Goal: Task Accomplishment & Management: Manage account settings

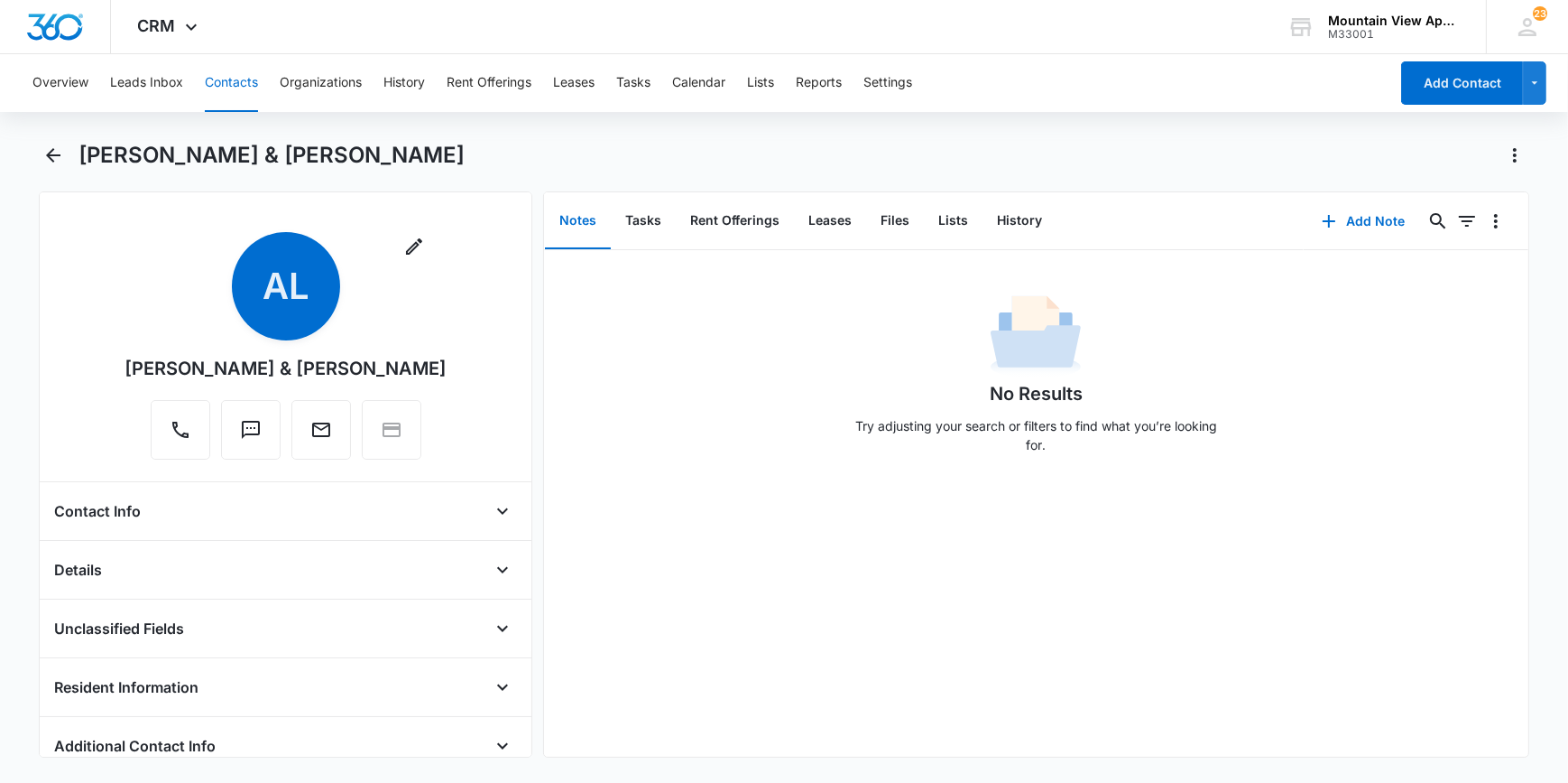
scroll to position [1476, 0]
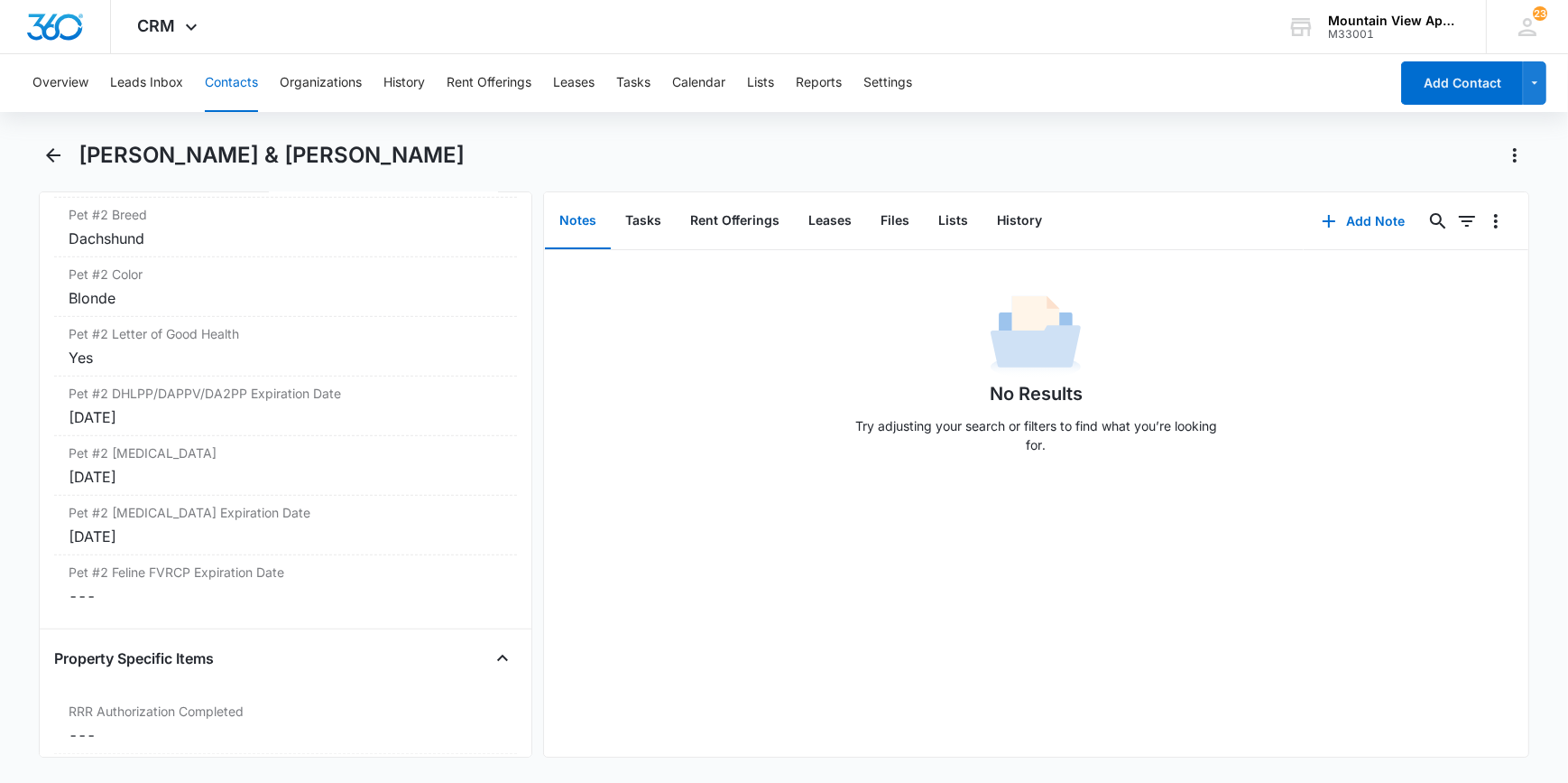
click at [228, 70] on button "Contacts" at bounding box center [231, 83] width 53 height 58
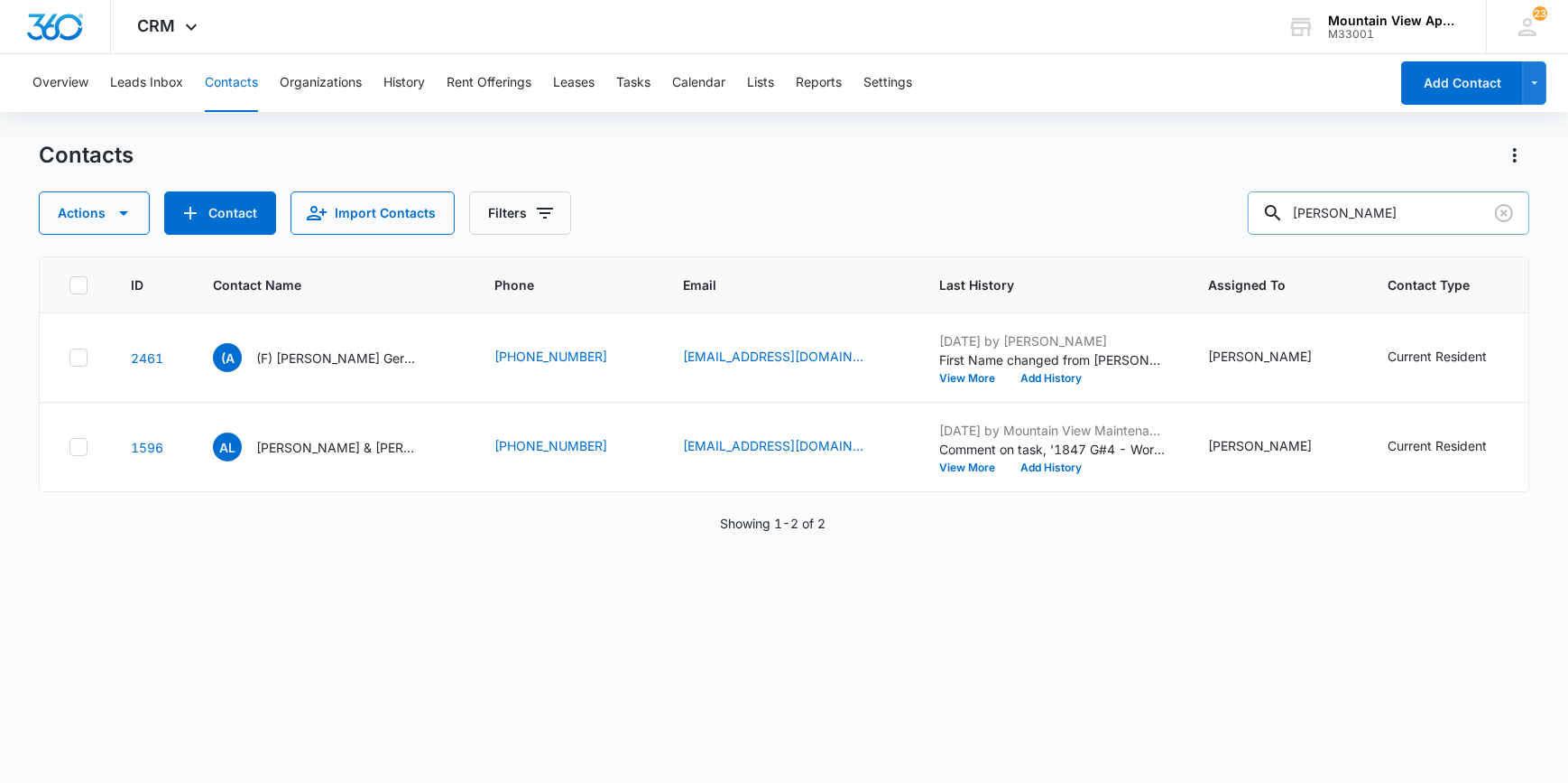
drag, startPoint x: 1384, startPoint y: 216, endPoint x: 1283, endPoint y: 230, distance: 102.0
click at [1283, 230] on div "[PERSON_NAME]" at bounding box center [1388, 213] width 281 height 43
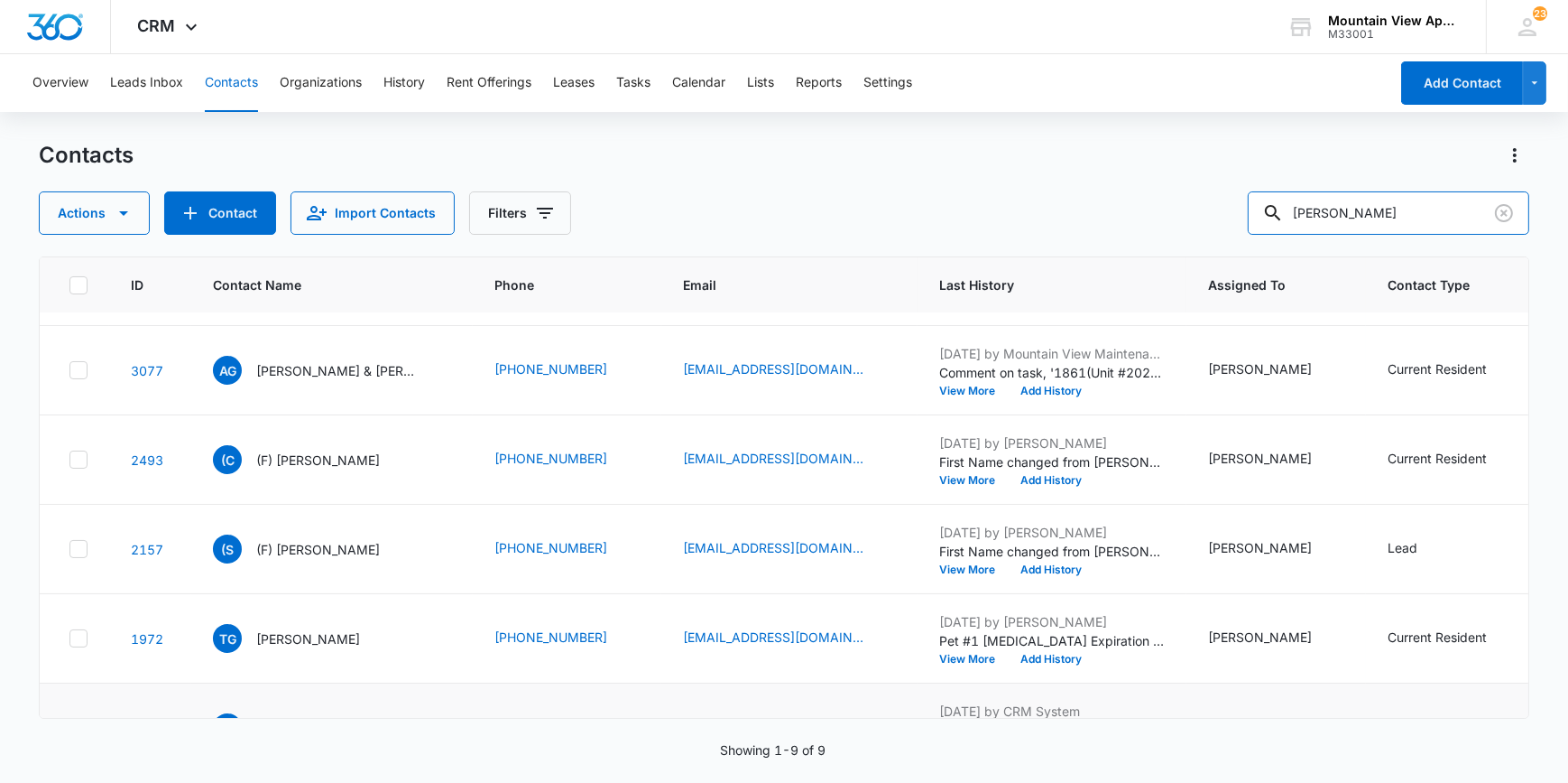
scroll to position [409, 0]
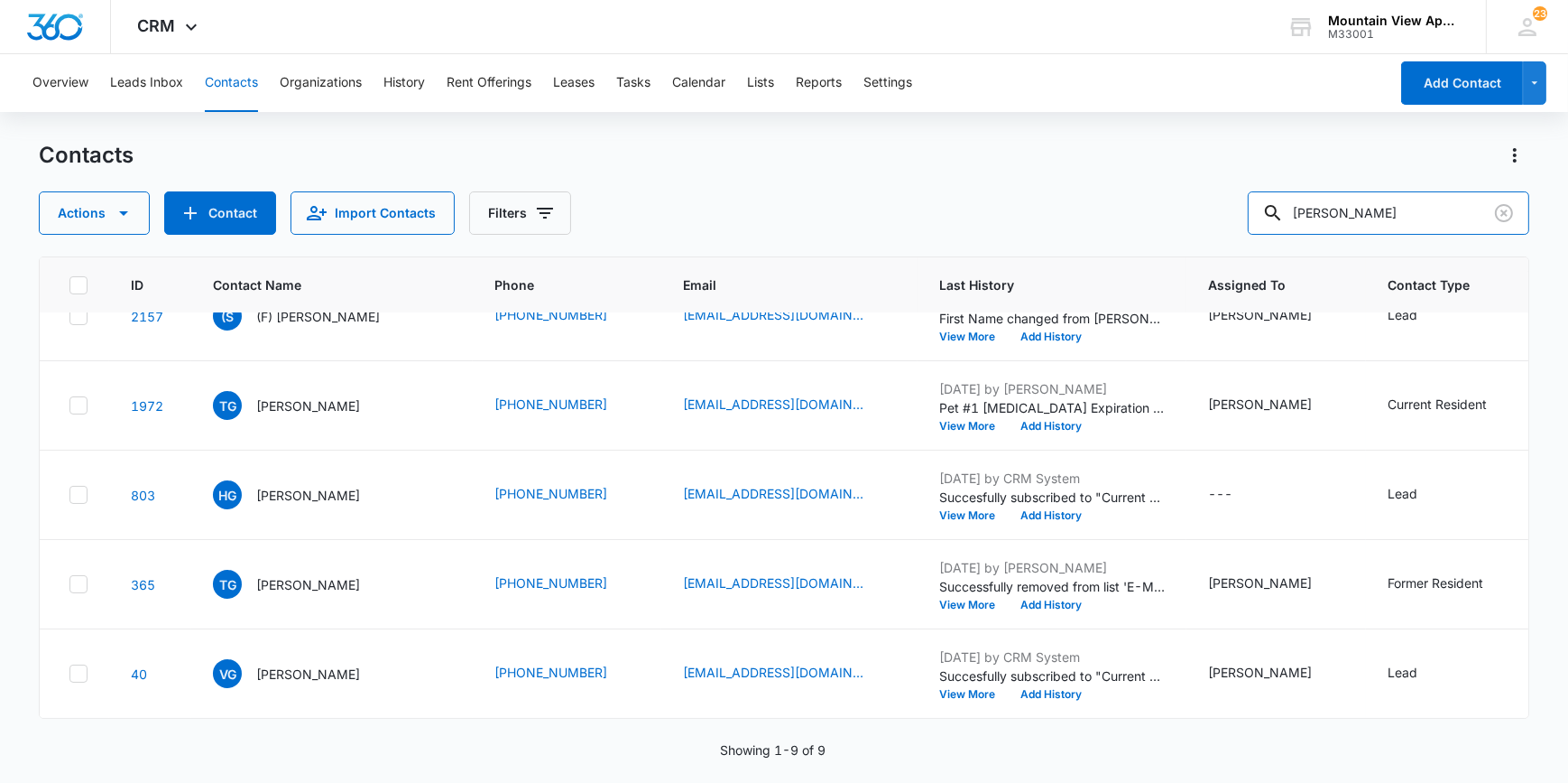
type input "[PERSON_NAME]"
click at [1166, 190] on div "Contacts Actions Contact Import Contacts Filters [PERSON_NAME]" at bounding box center [783, 187] width 1489 height 93
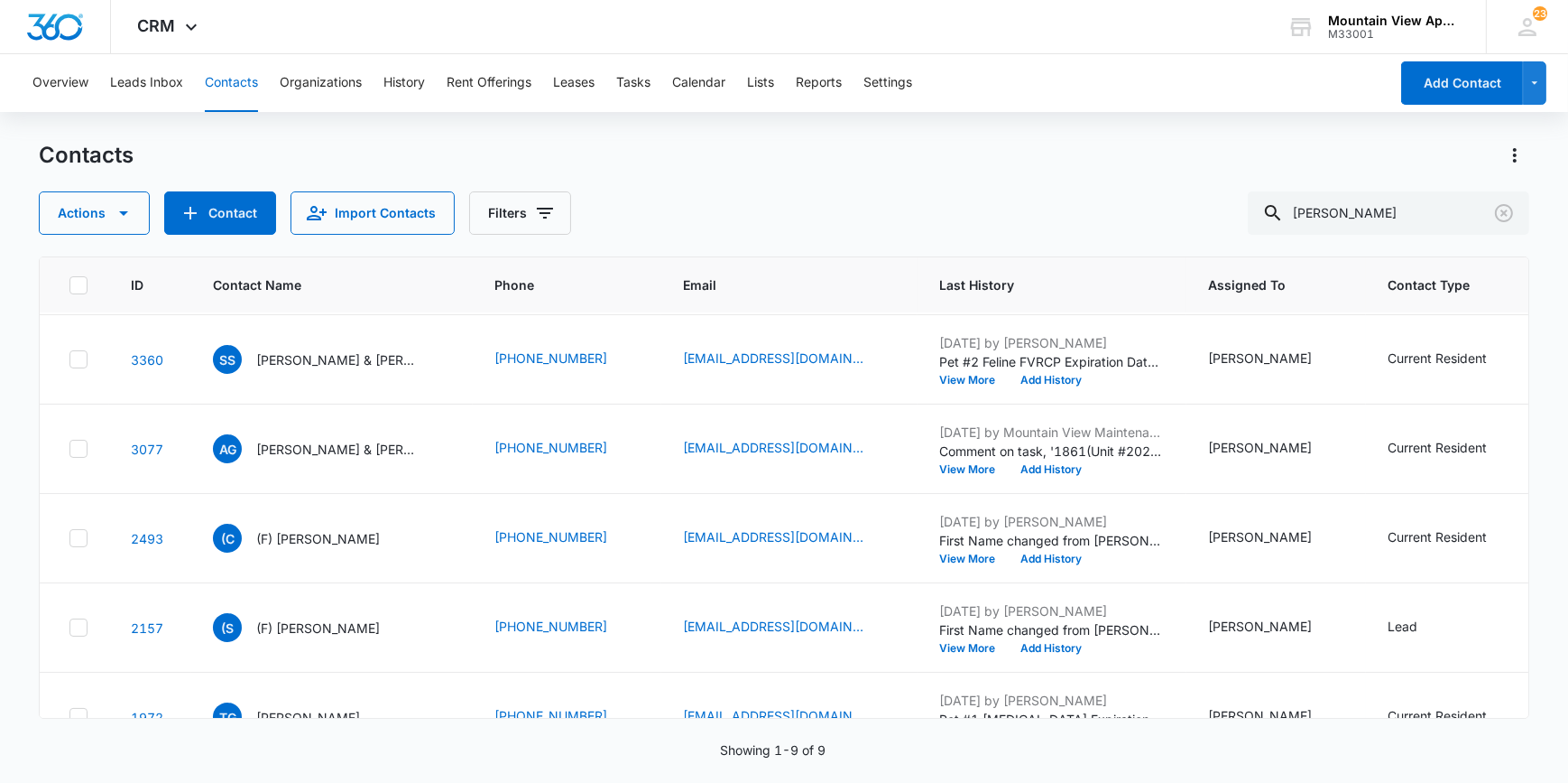
scroll to position [0, 0]
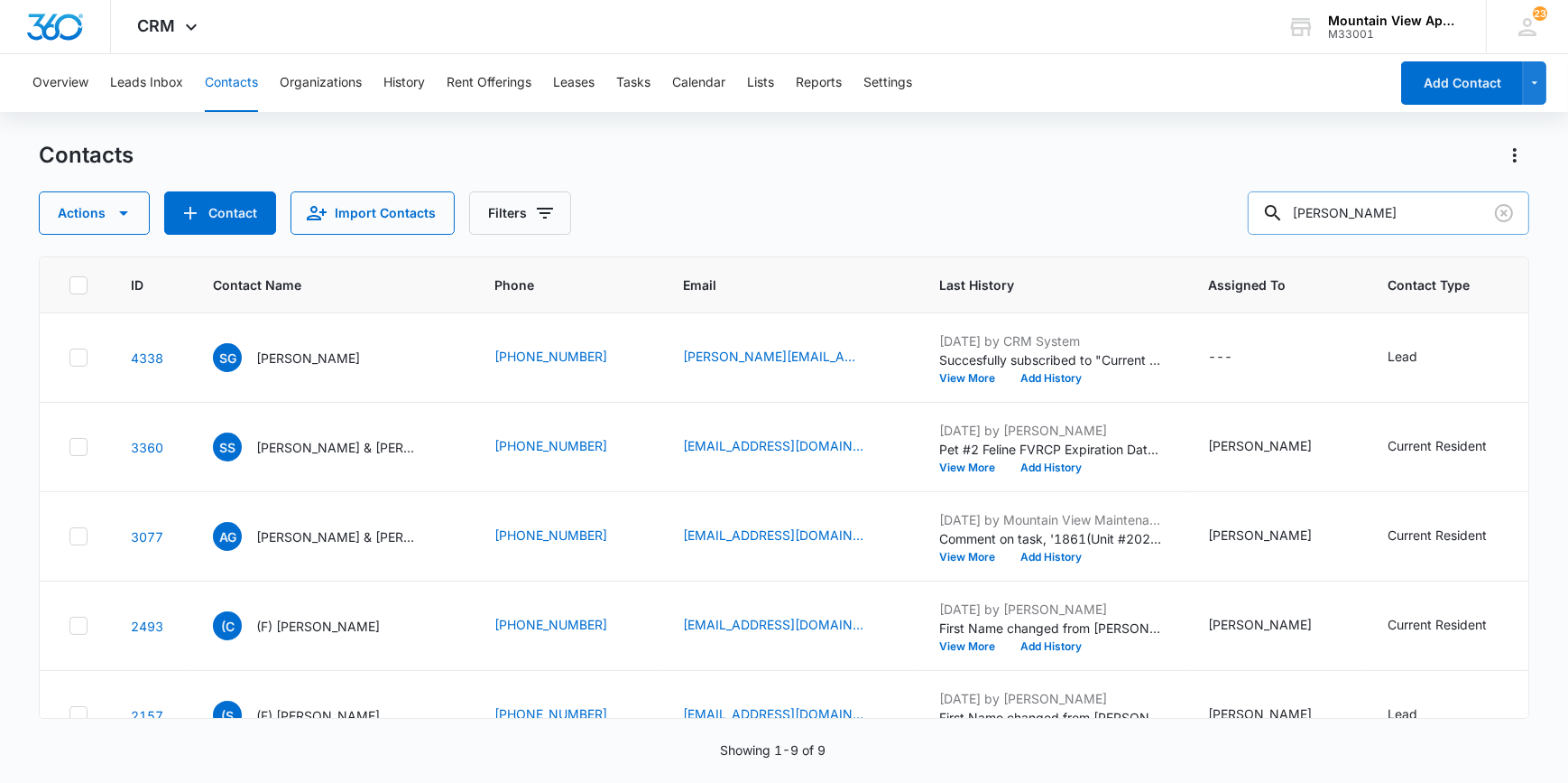
click at [1388, 200] on input "[PERSON_NAME]" at bounding box center [1388, 213] width 281 height 43
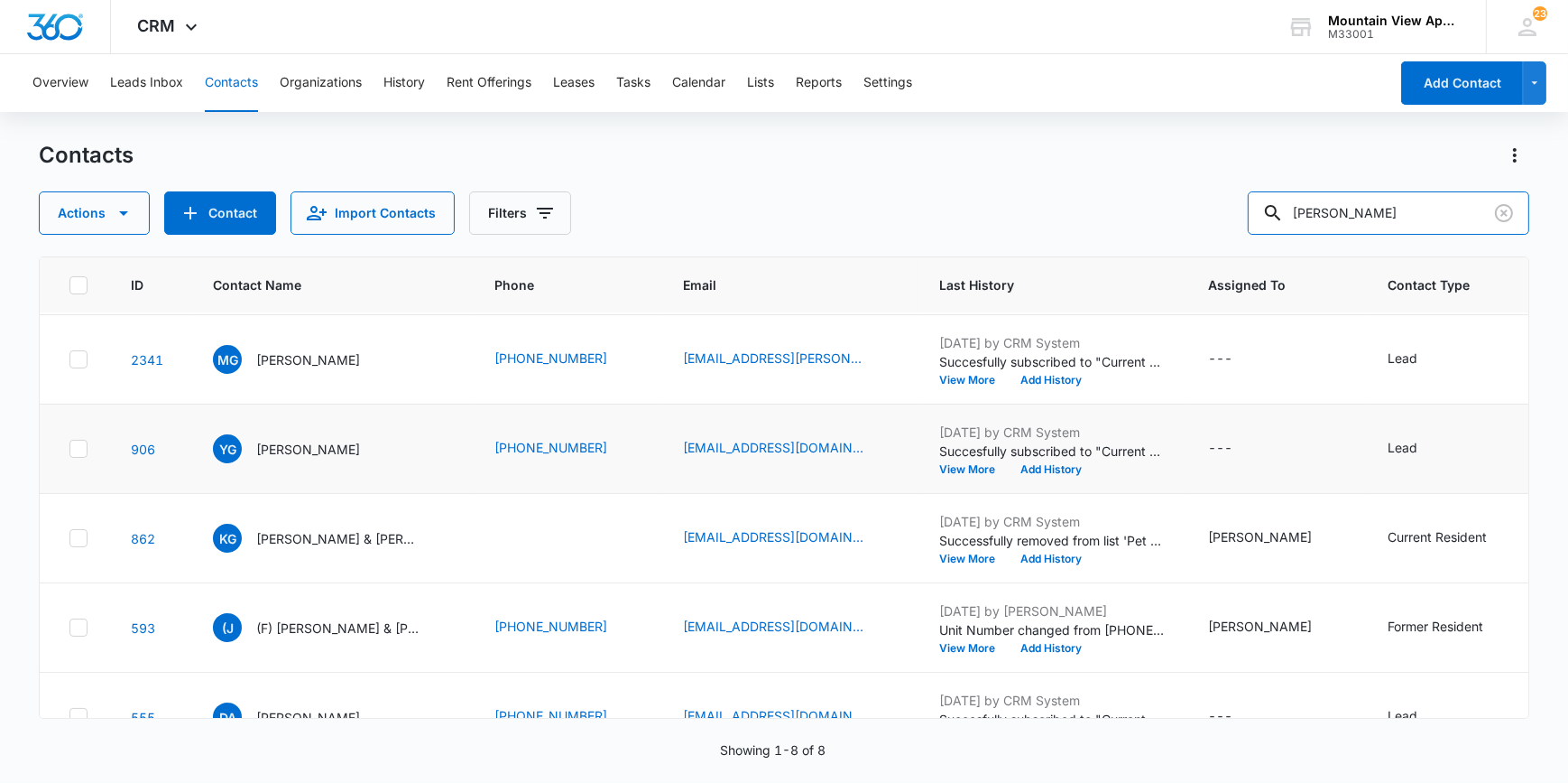
scroll to position [238, 0]
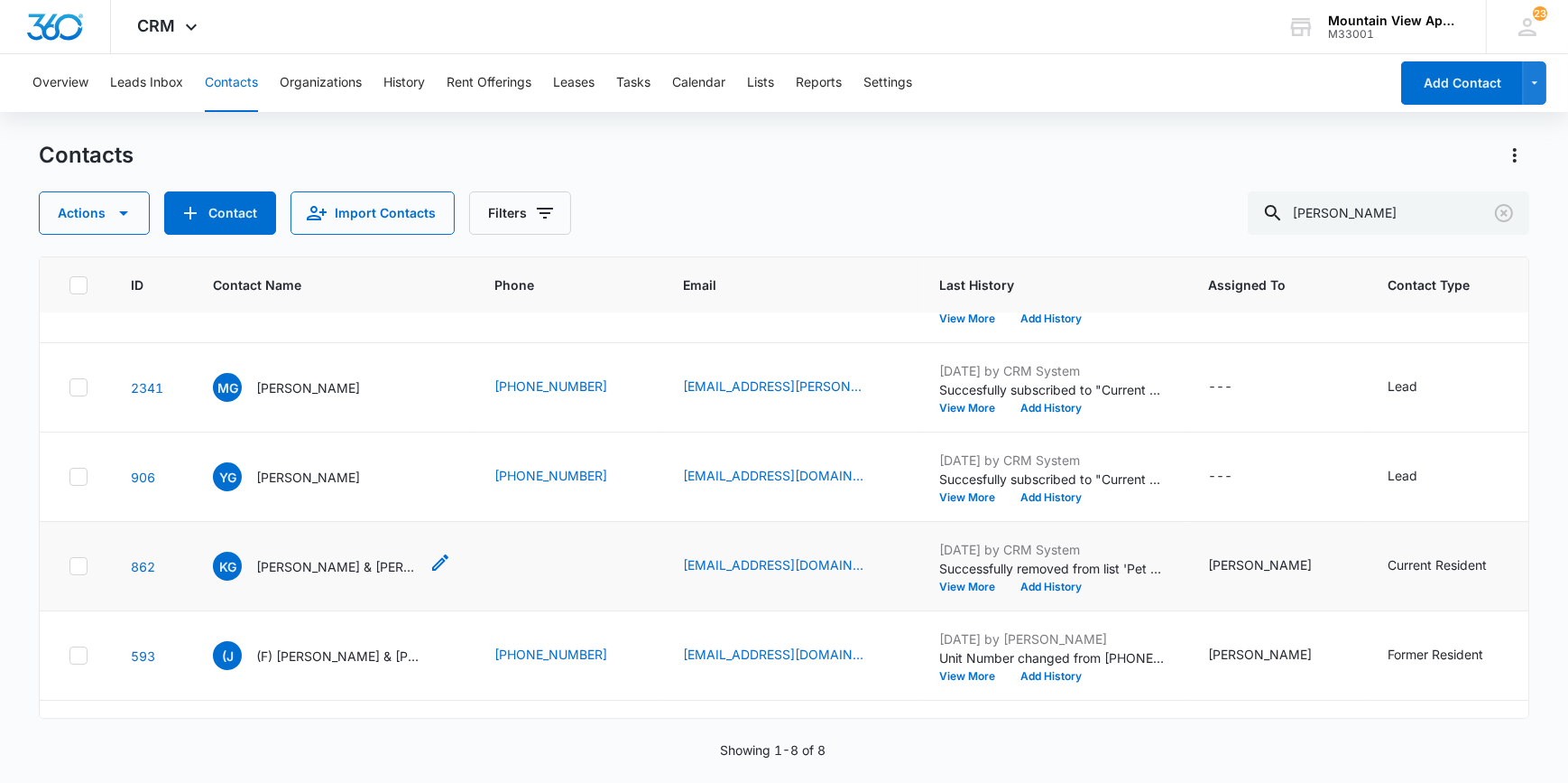
click at [287, 560] on p "[PERSON_NAME] & [PERSON_NAME]" at bounding box center [337, 566] width 163 height 19
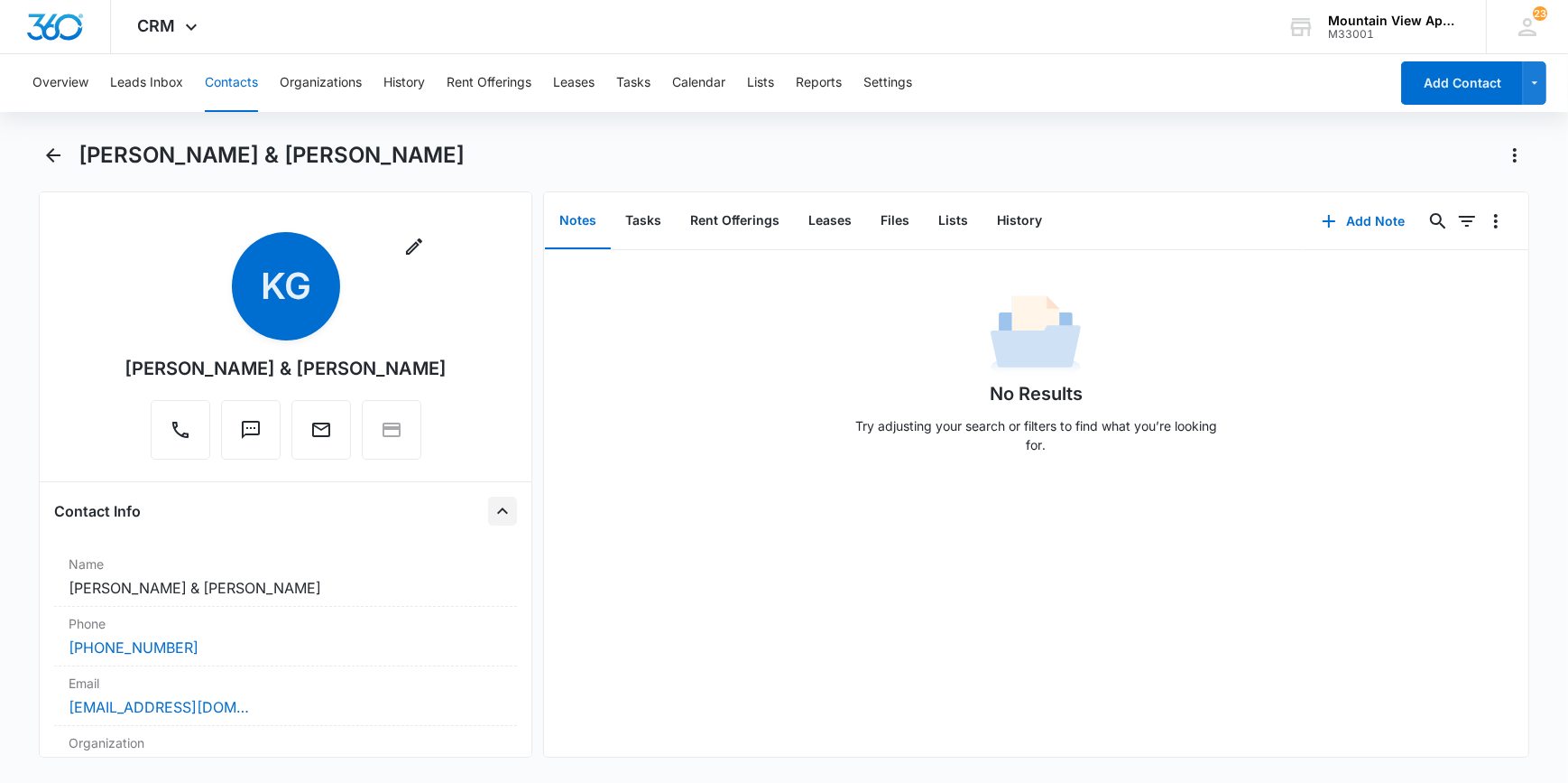
click at [492, 509] on icon "Close" at bounding box center [502, 510] width 21 height 21
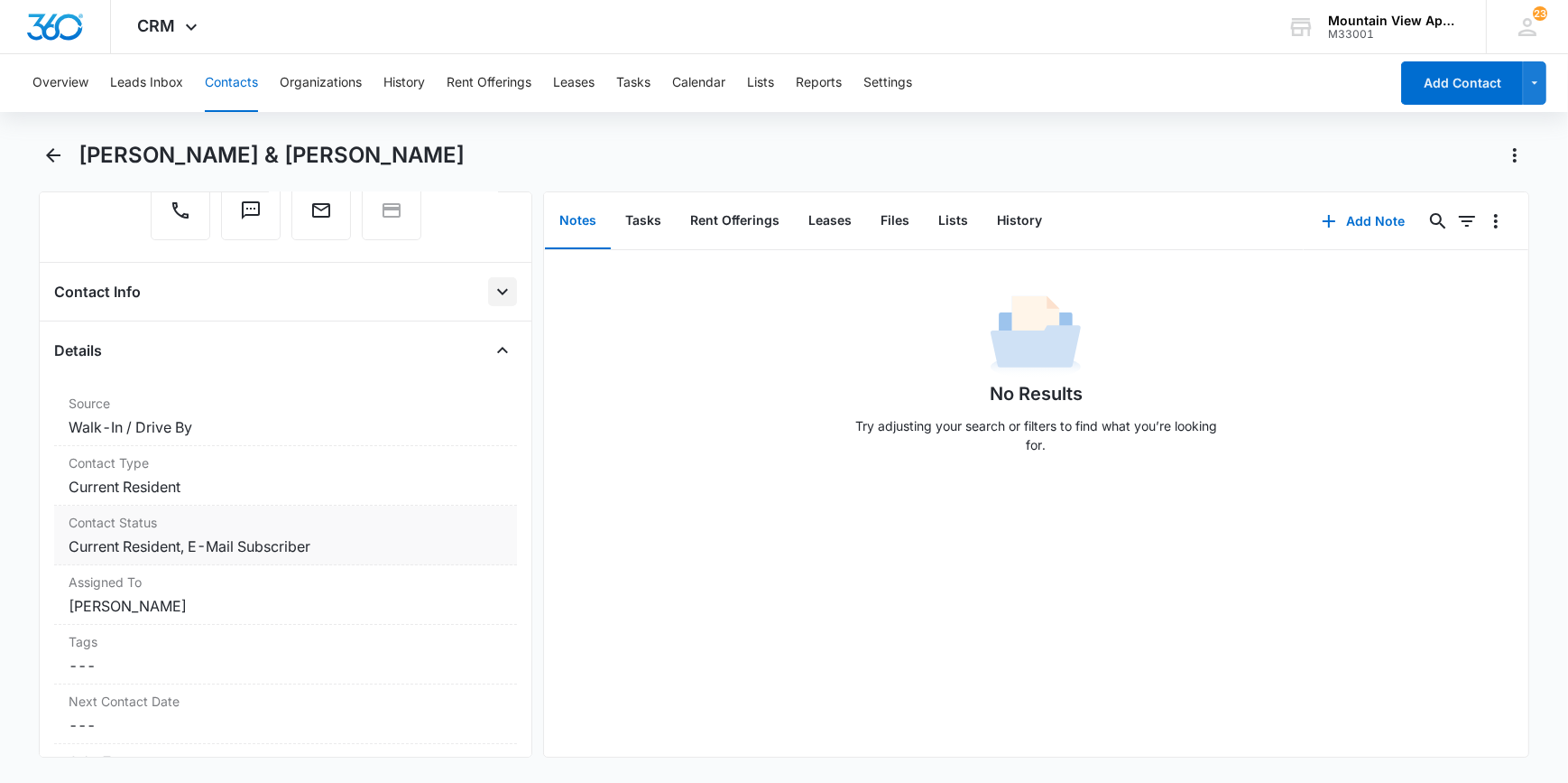
scroll to position [246, 0]
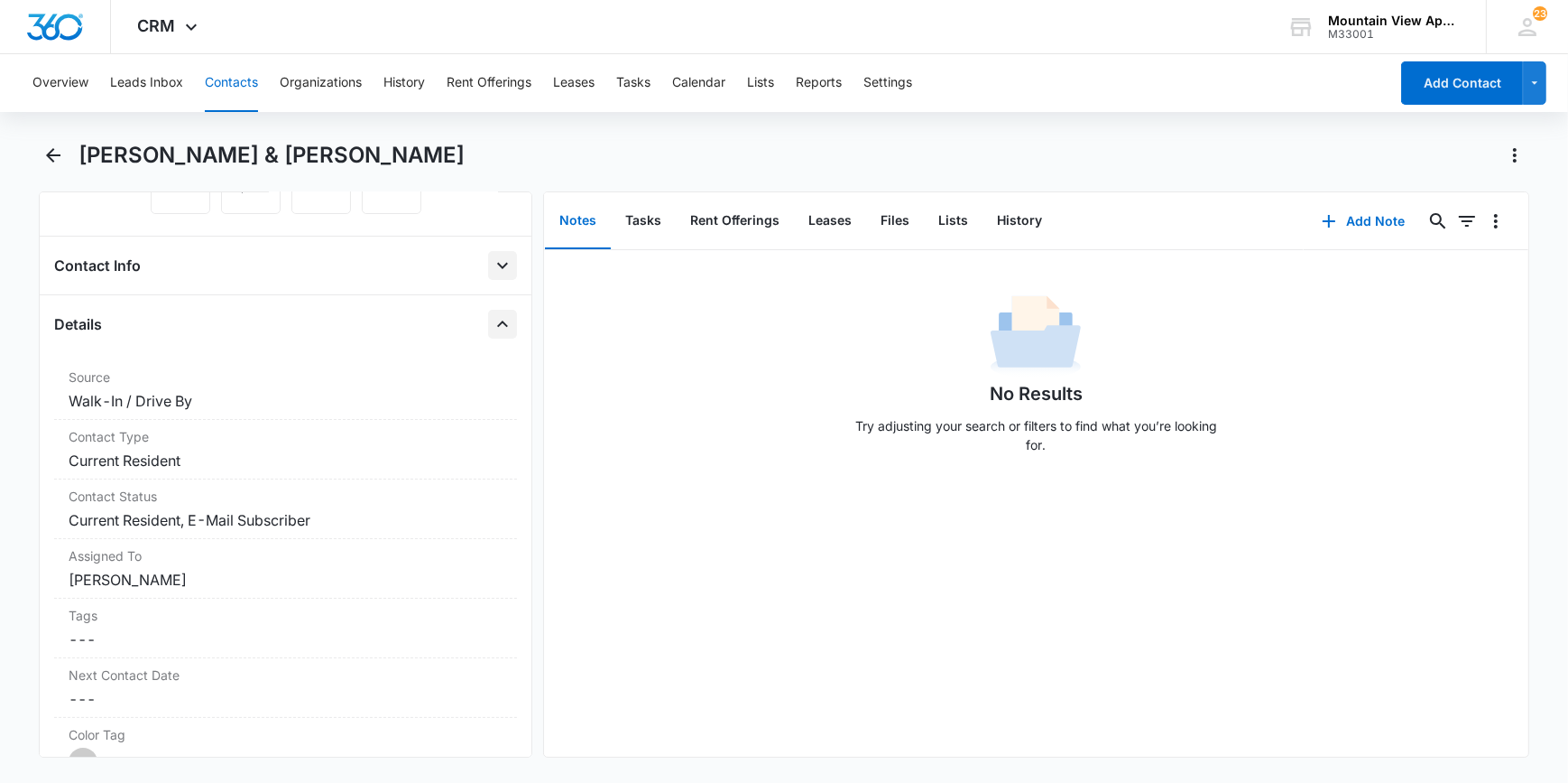
click at [492, 325] on icon "Close" at bounding box center [502, 324] width 21 height 21
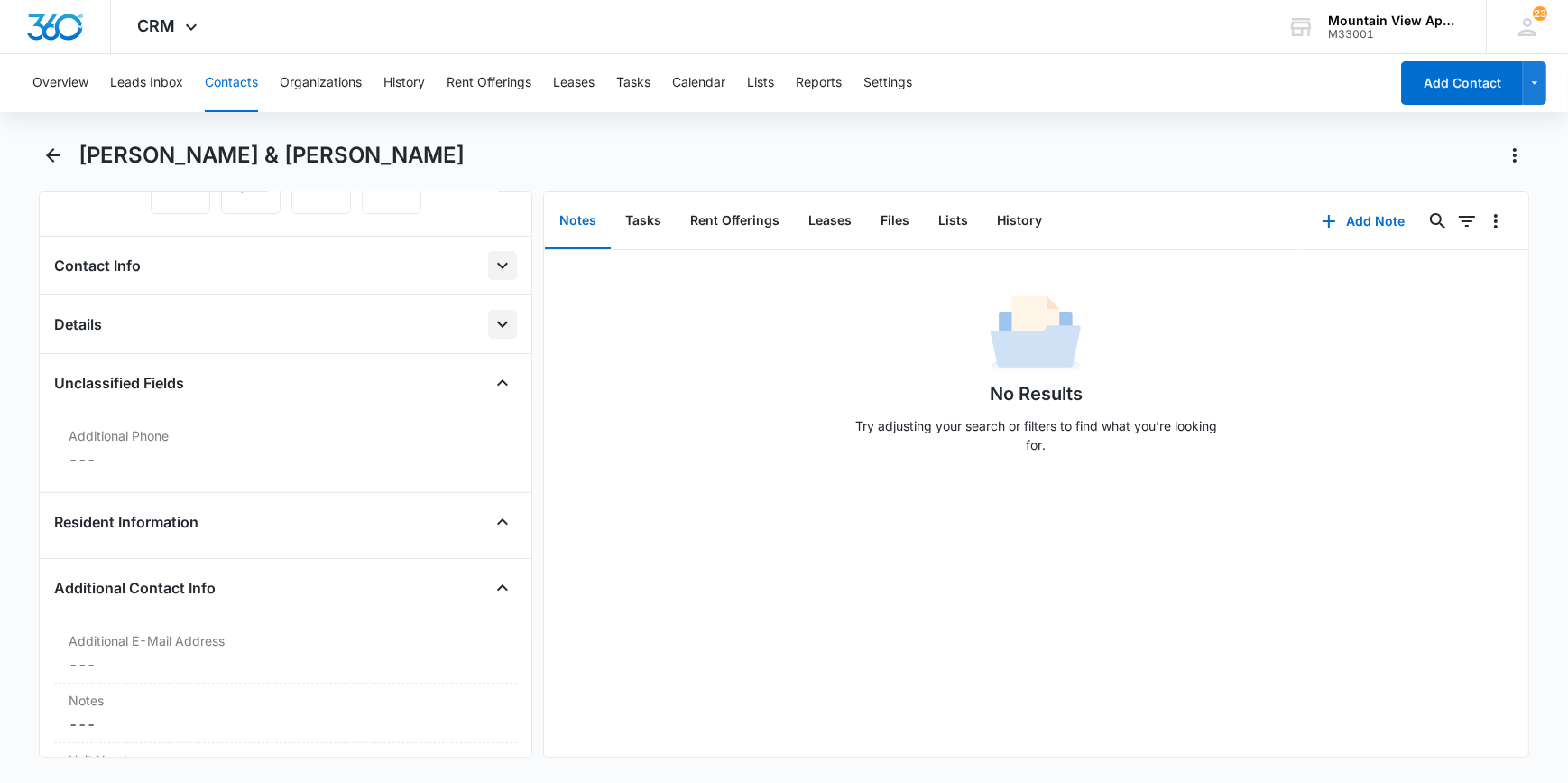
scroll to position [327, 0]
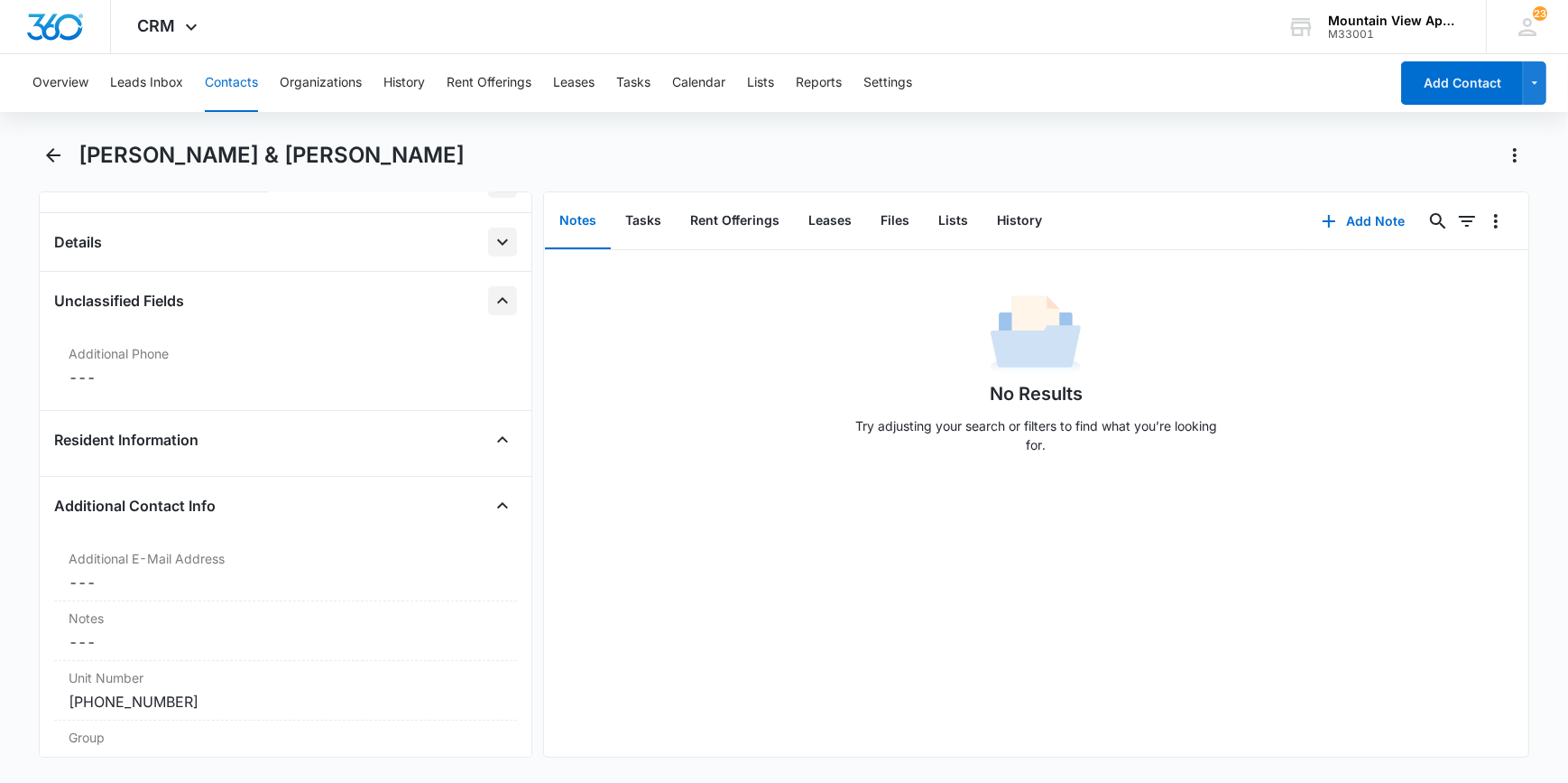
click at [492, 307] on icon "Close" at bounding box center [502, 300] width 21 height 21
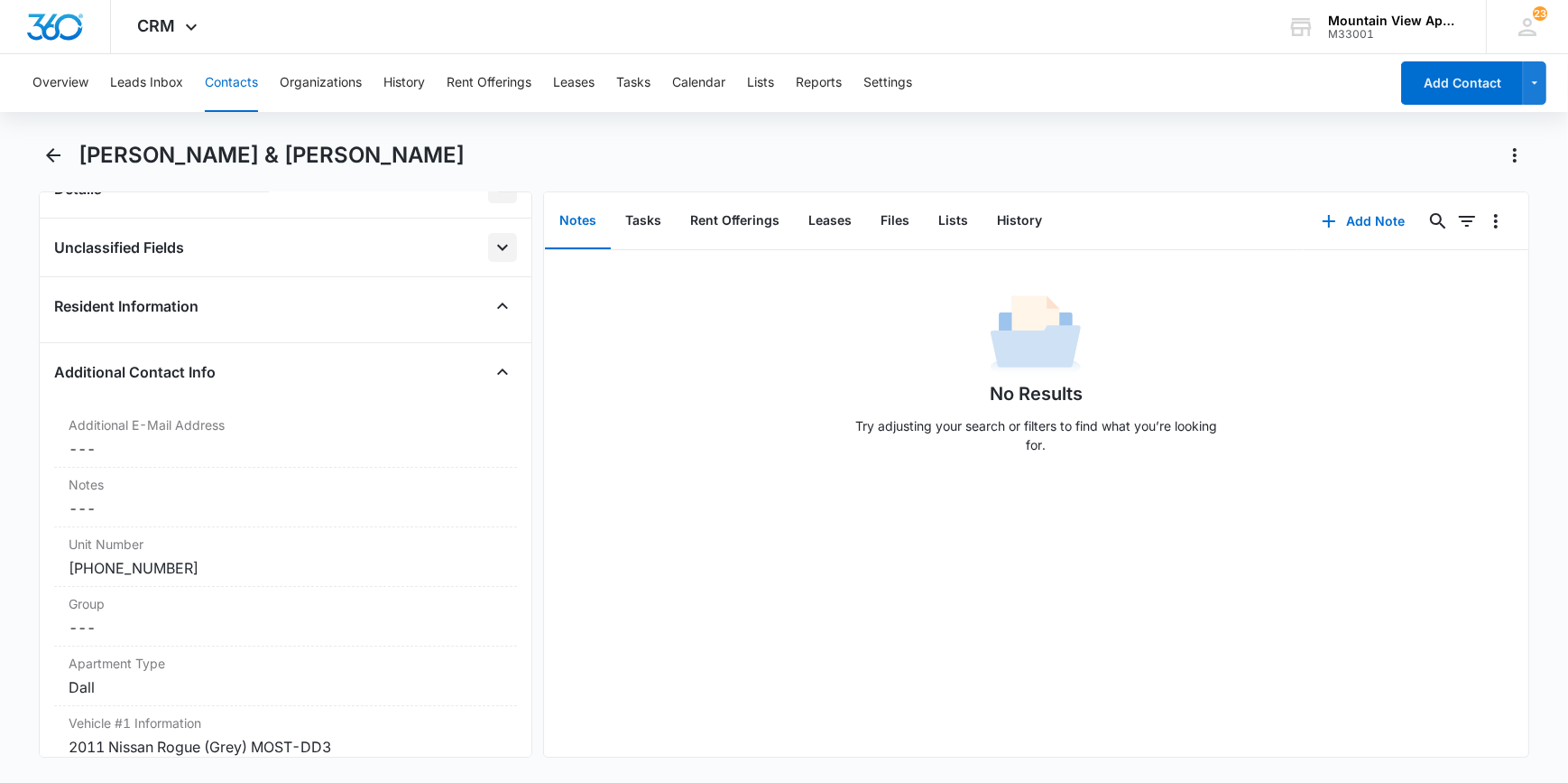
scroll to position [409, 0]
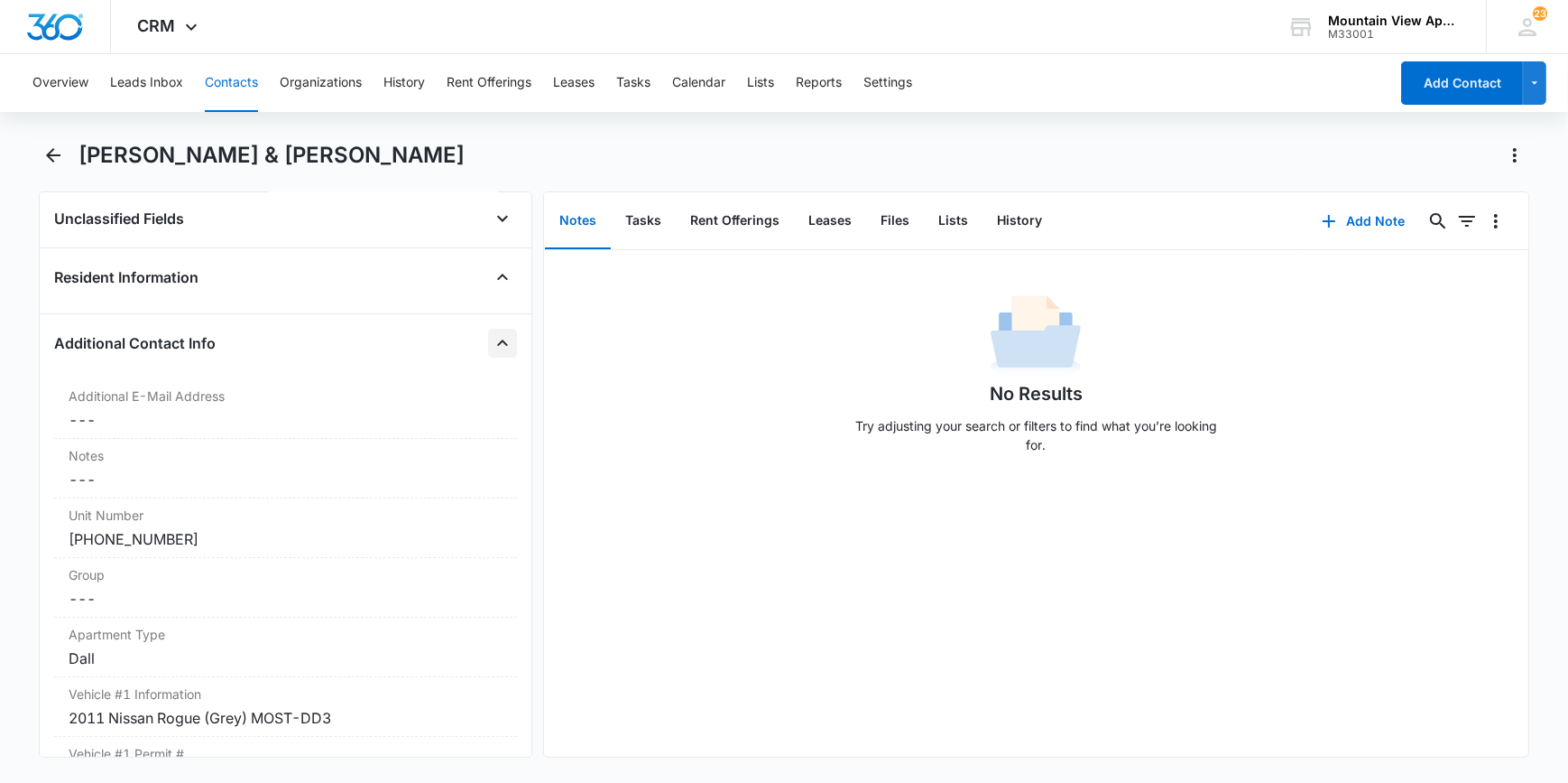
click at [497, 341] on icon "Close" at bounding box center [501, 342] width 11 height 7
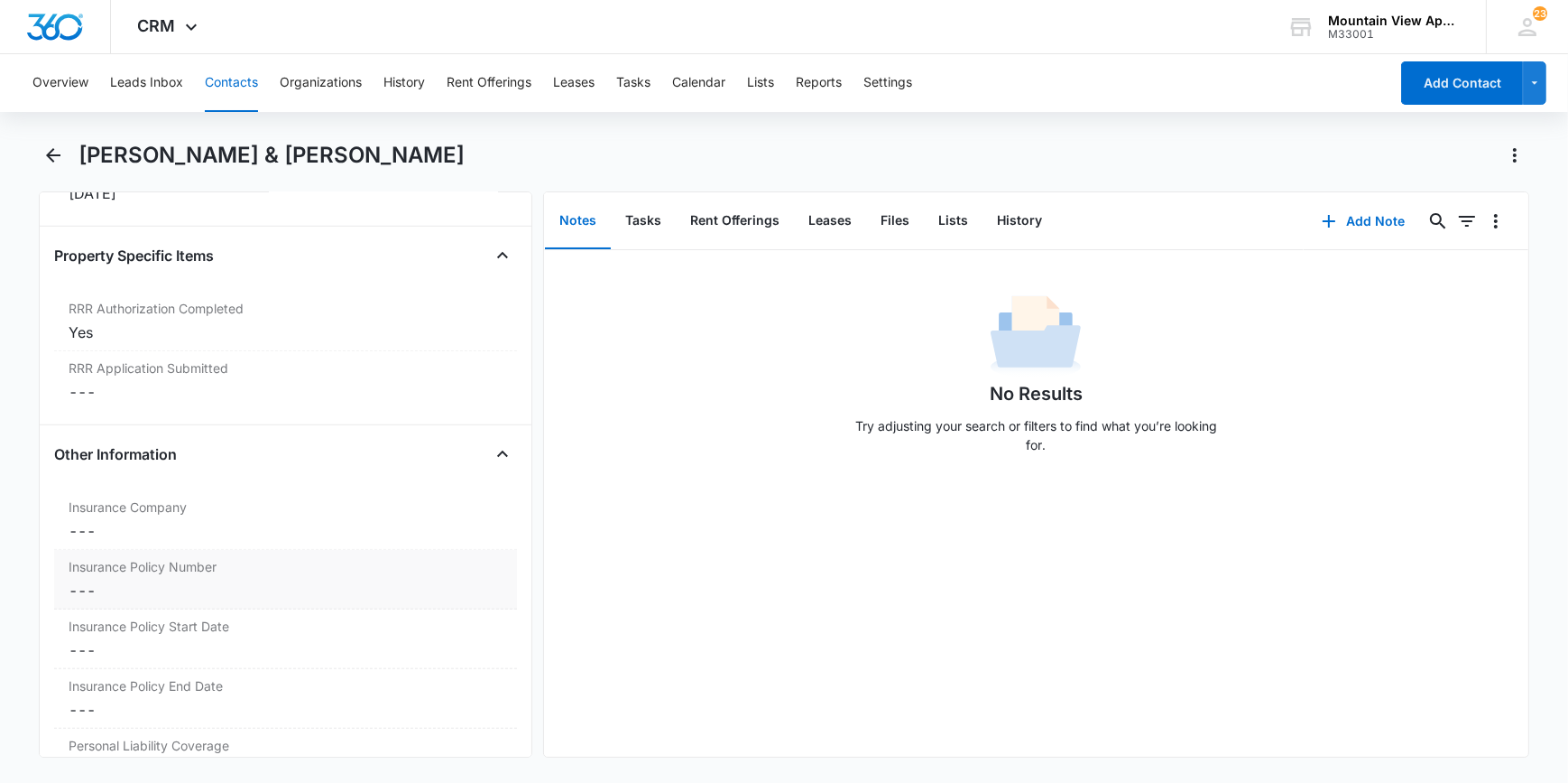
scroll to position [1887, 0]
click at [219, 81] on button "Contacts" at bounding box center [231, 83] width 53 height 58
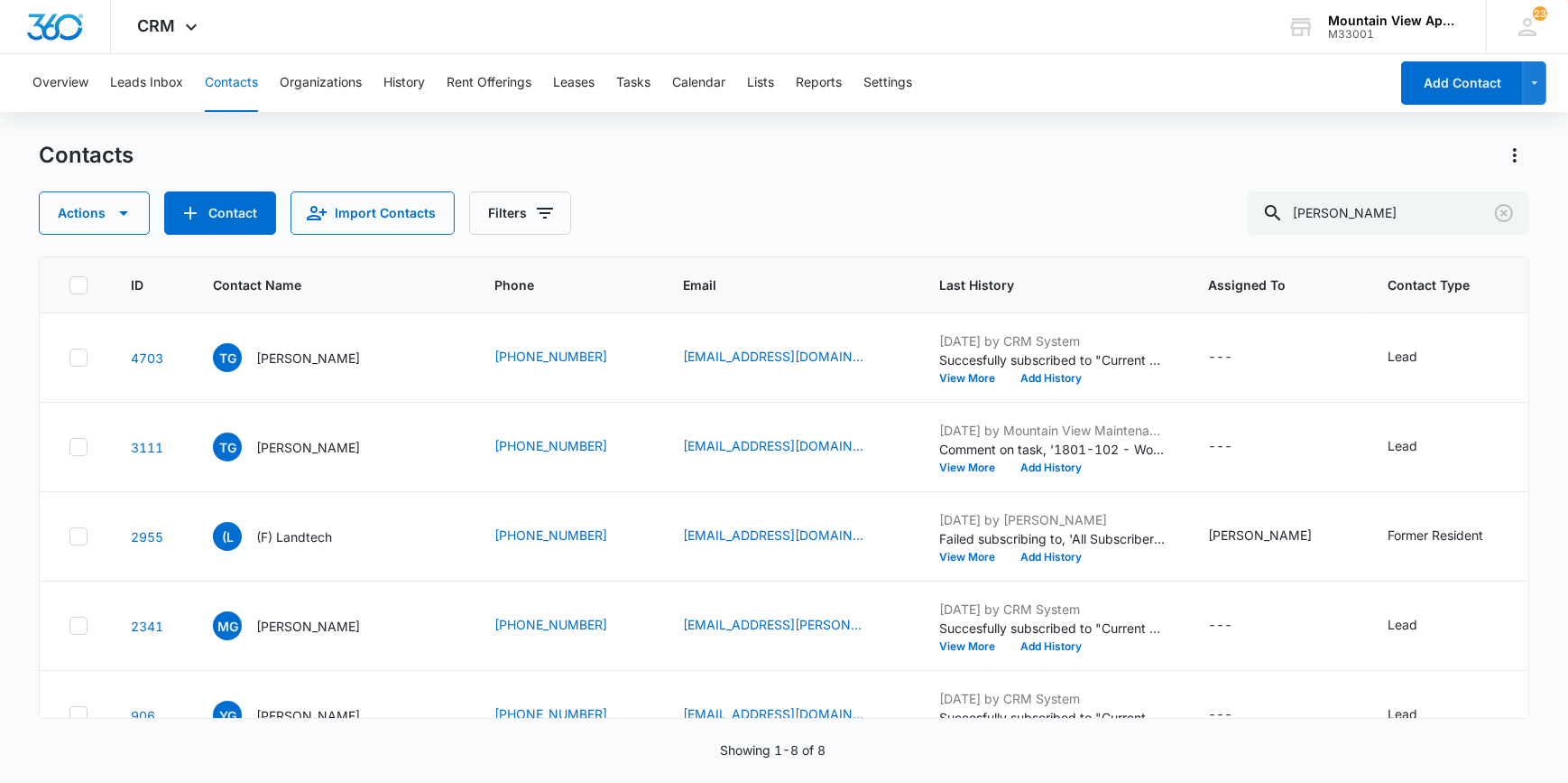
scroll to position [238, 0]
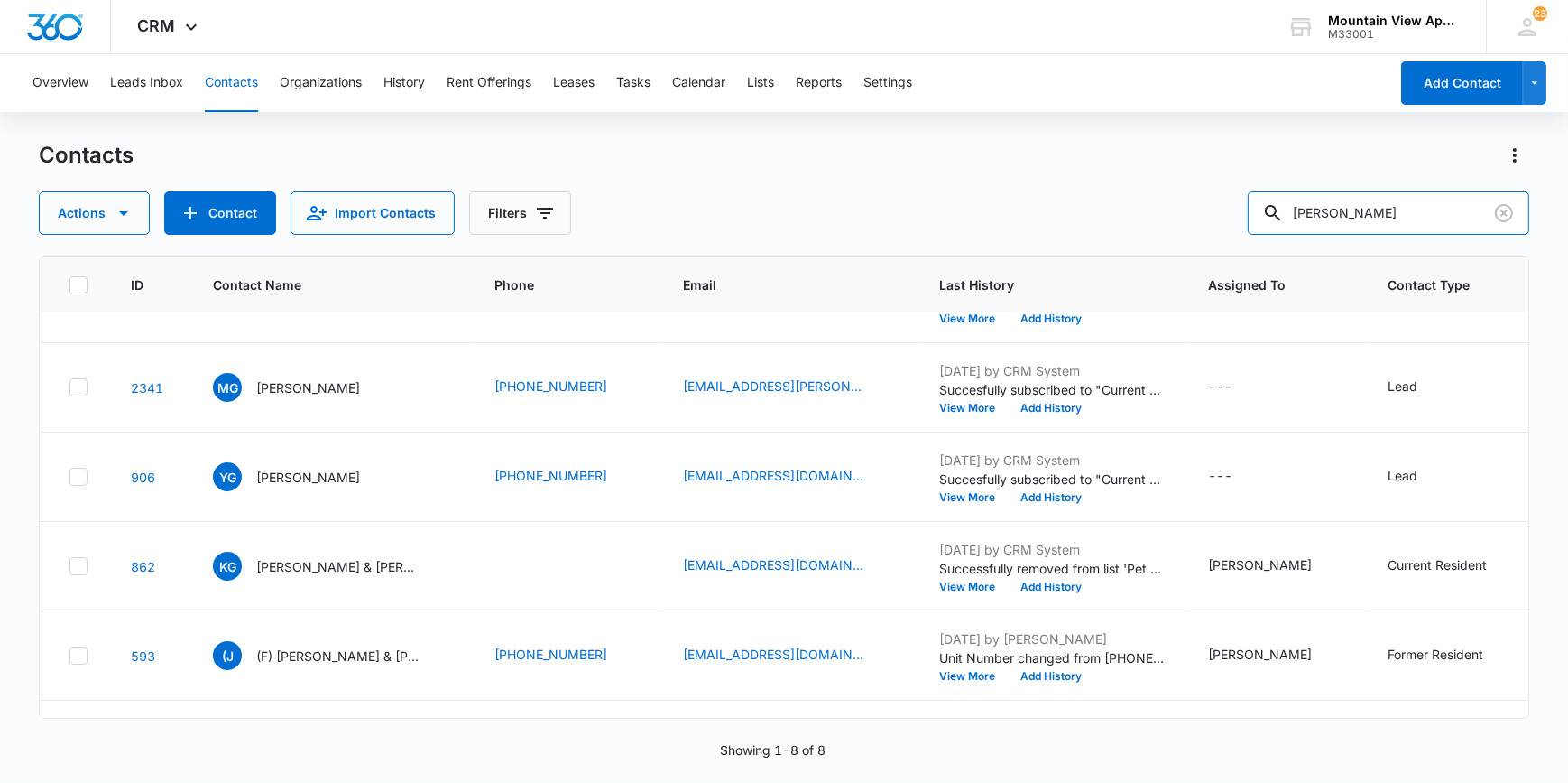
drag, startPoint x: 1408, startPoint y: 222, endPoint x: 1244, endPoint y: 237, distance: 164.7
click at [1244, 237] on div "Contacts Actions Contact Import Contacts Filters [PERSON_NAME] ID Contact Name …" at bounding box center [783, 460] width 1489 height 639
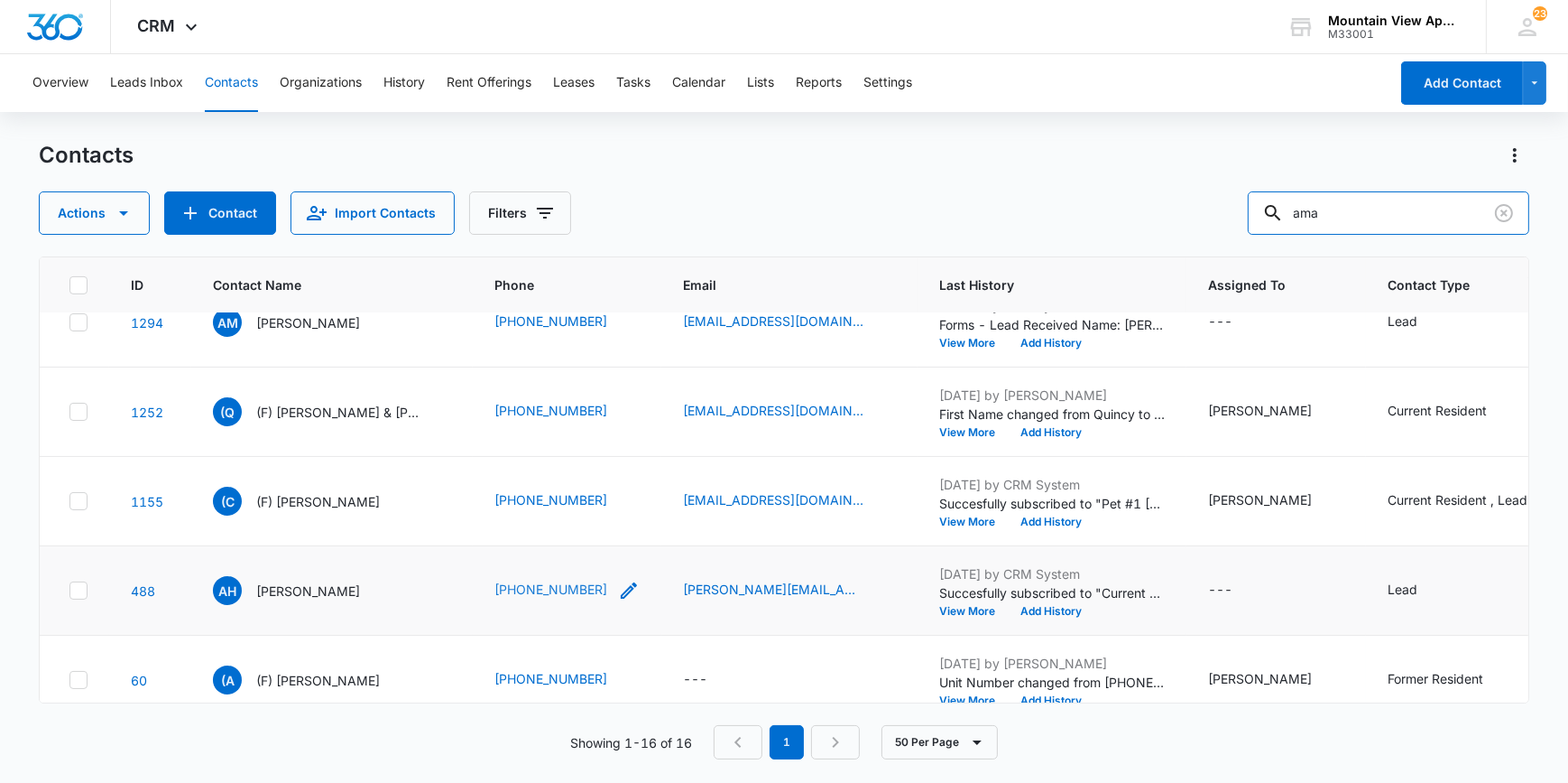
scroll to position [1050, 0]
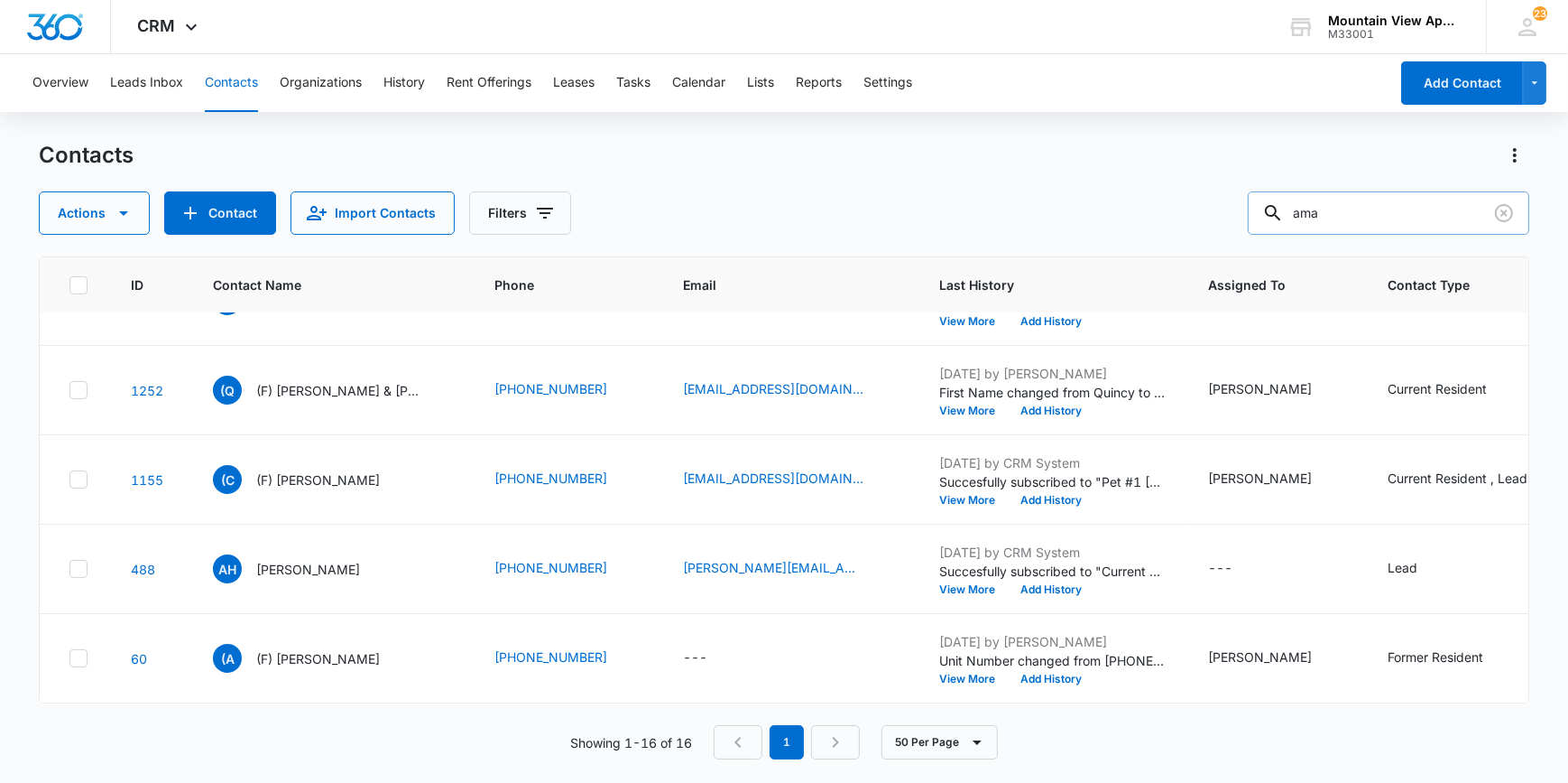
drag, startPoint x: 1362, startPoint y: 207, endPoint x: 1307, endPoint y: 210, distance: 55.1
click at [1307, 210] on div "ama" at bounding box center [1388, 213] width 281 height 43
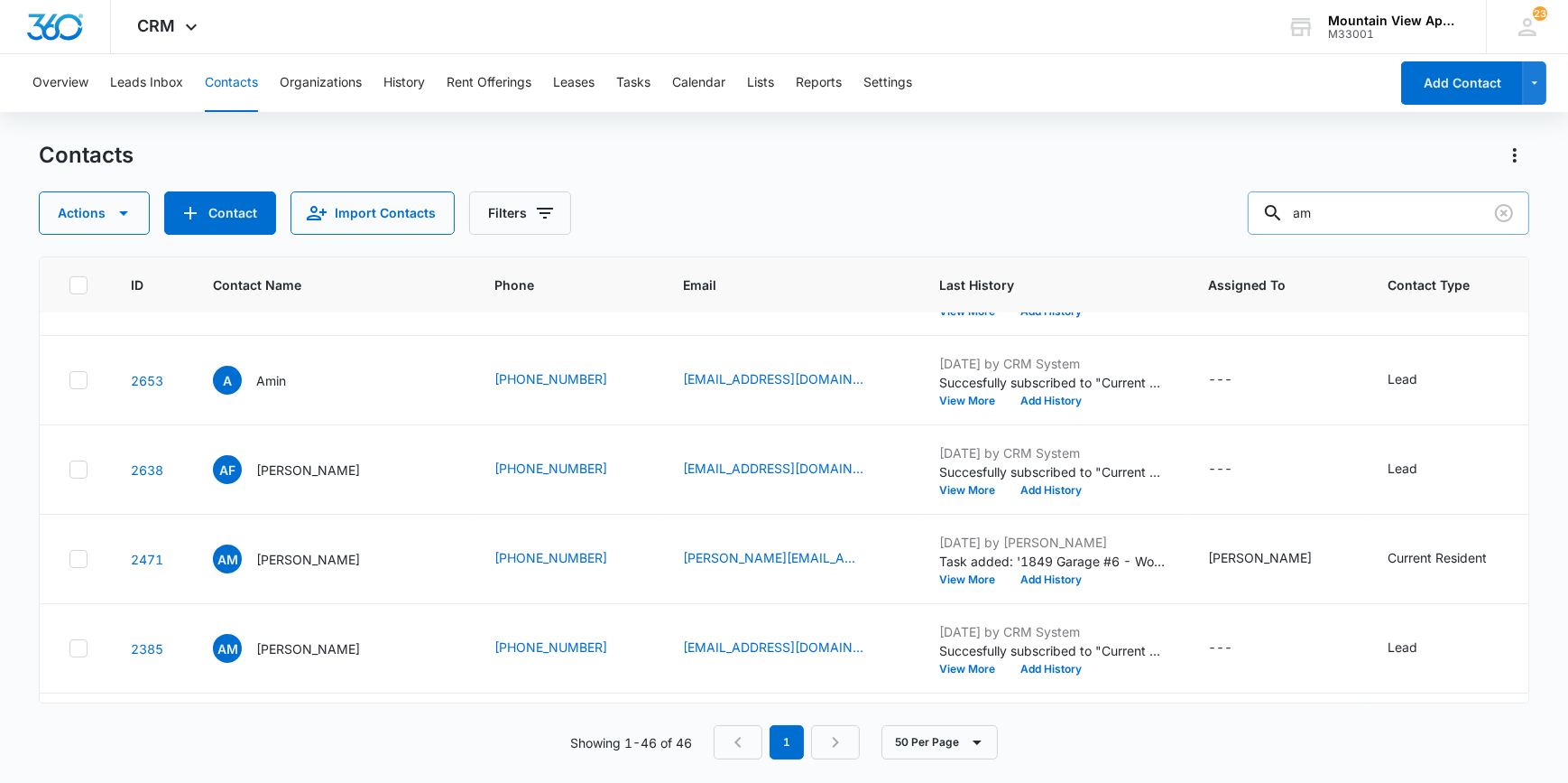
scroll to position [0, 0]
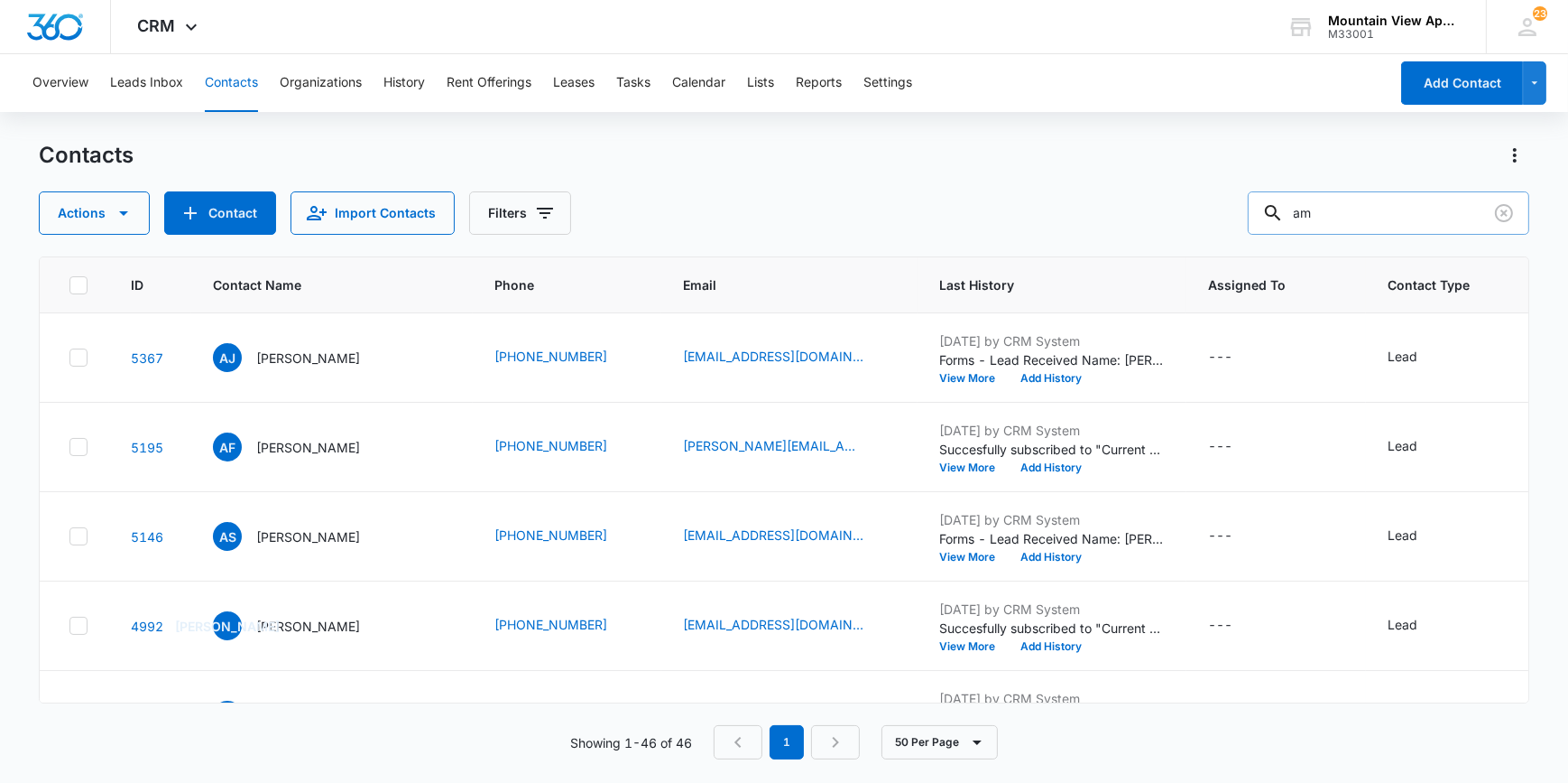
type input "a"
type input "[PERSON_NAME]"
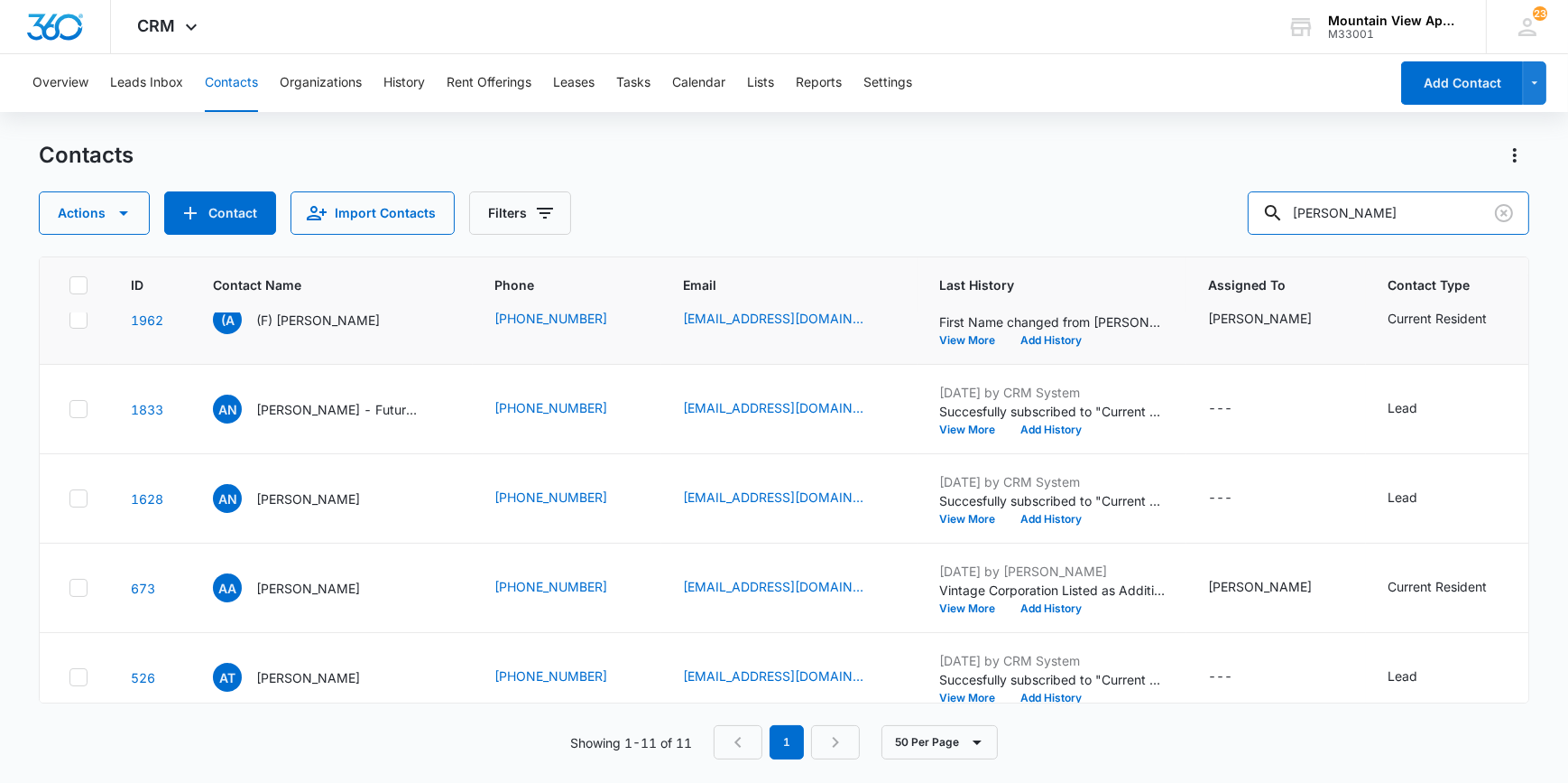
scroll to position [604, 0]
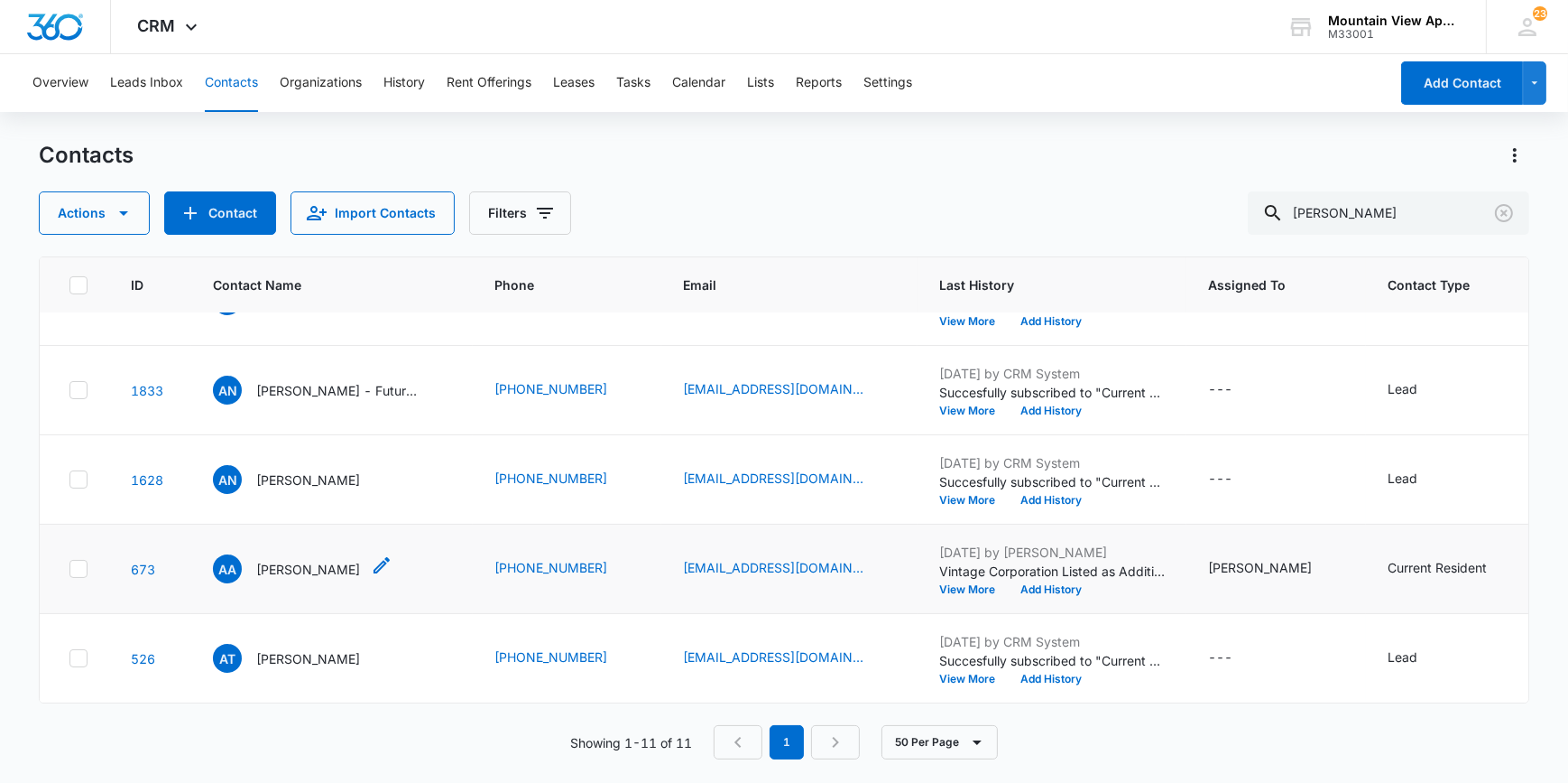
click at [296, 560] on p "[PERSON_NAME]" at bounding box center [308, 569] width 104 height 19
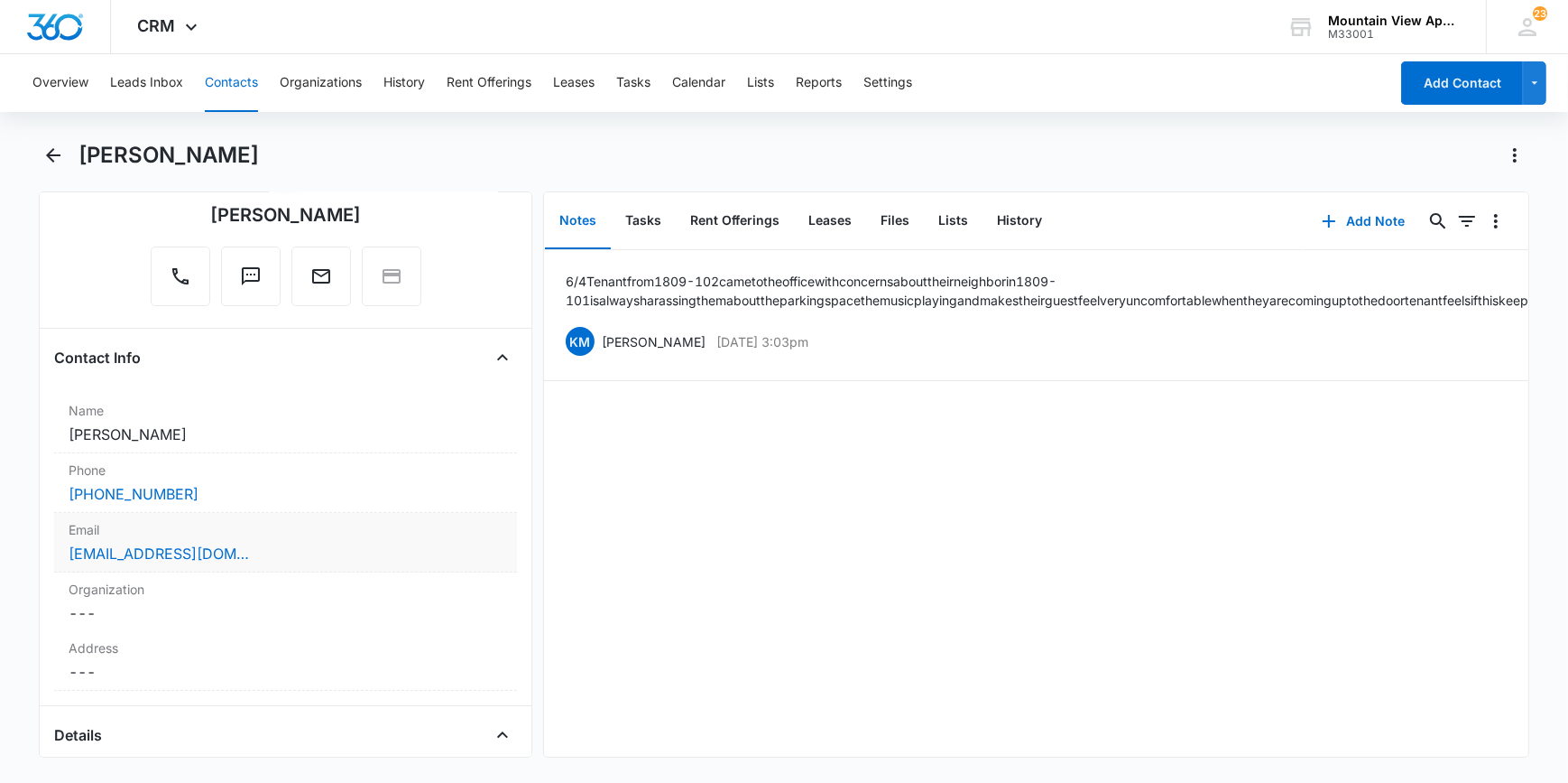
scroll to position [164, 0]
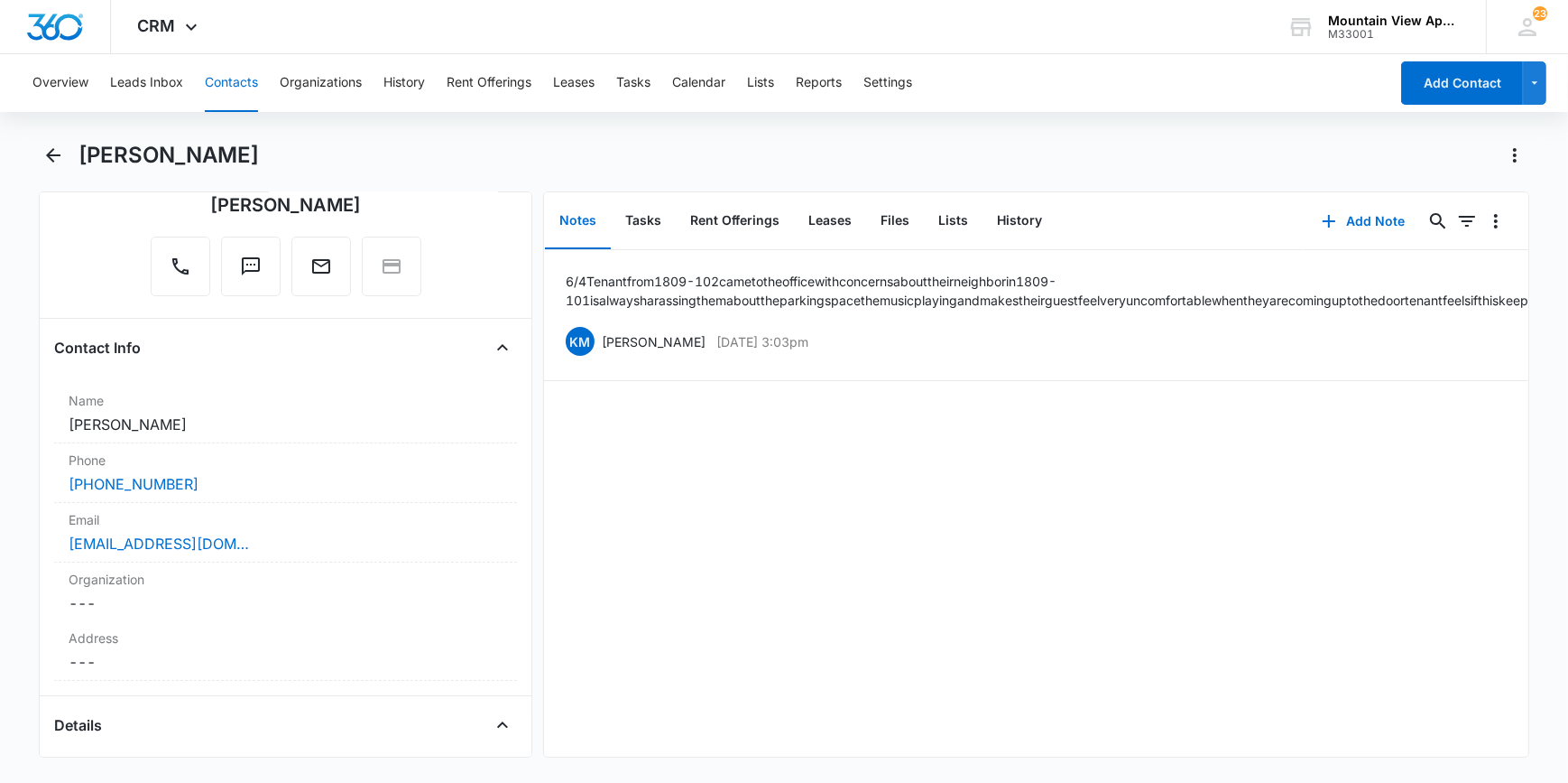
click at [582, 224] on button "Notes" at bounding box center [578, 222] width 65 height 56
click at [1343, 224] on button "Add Note" at bounding box center [1363, 221] width 120 height 43
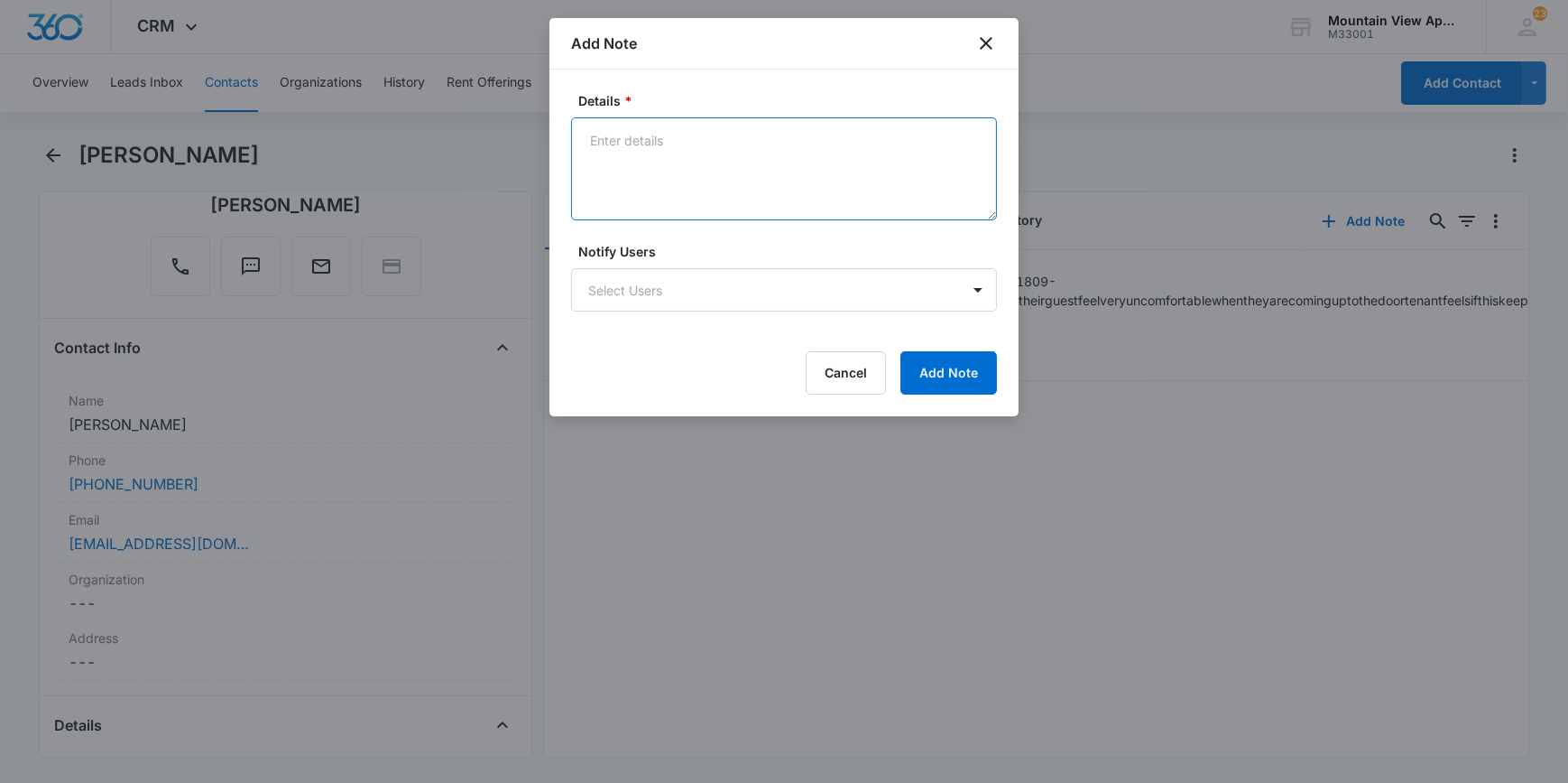
click at [591, 166] on textarea "Details *" at bounding box center [784, 169] width 425 height 103
type textarea "[DATE] Spoke to [PERSON_NAME] About a 3 bedroom will be in [DATE]"
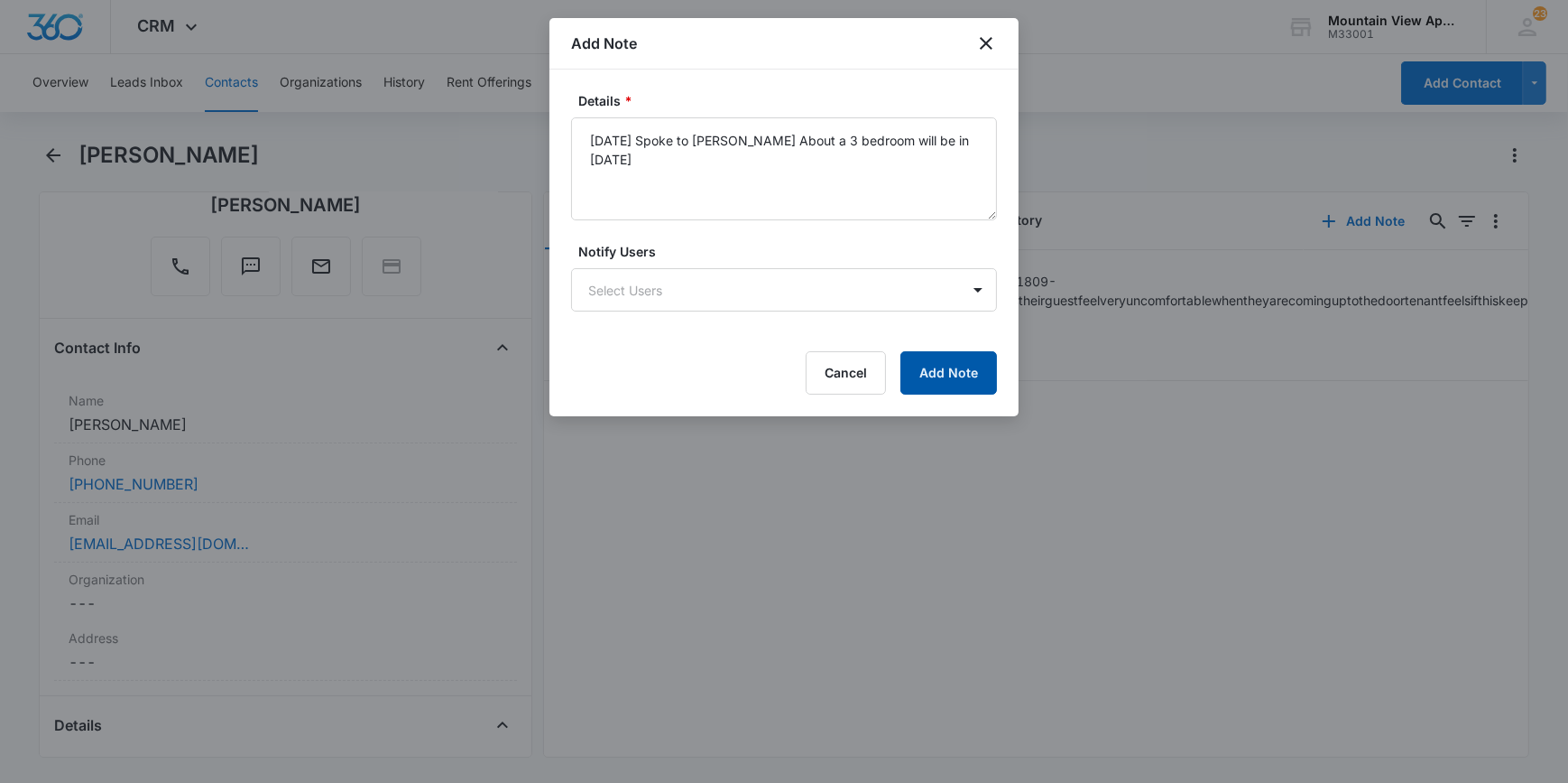
click at [930, 373] on button "Add Note" at bounding box center [948, 373] width 96 height 43
